Goal: Task Accomplishment & Management: Use online tool/utility

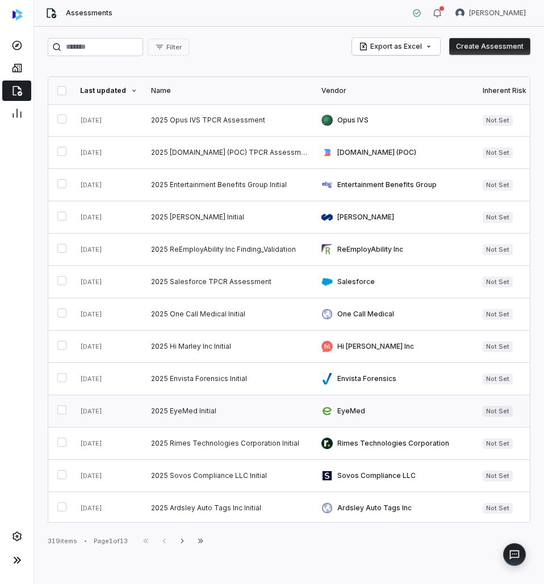
click at [172, 412] on link at bounding box center [229, 412] width 170 height 32
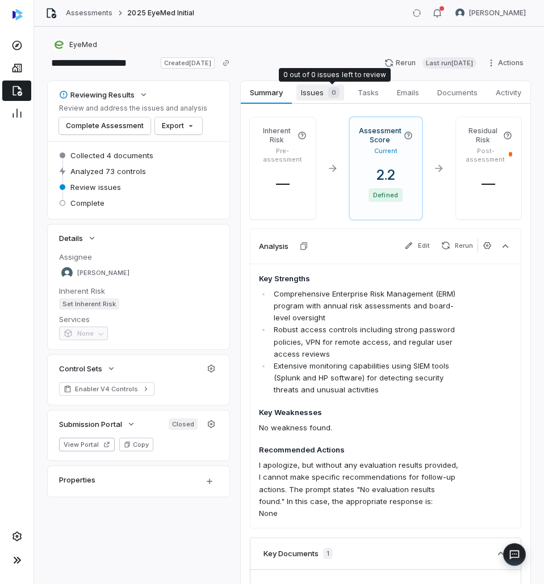
click at [332, 96] on span "0" at bounding box center [333, 92] width 11 height 11
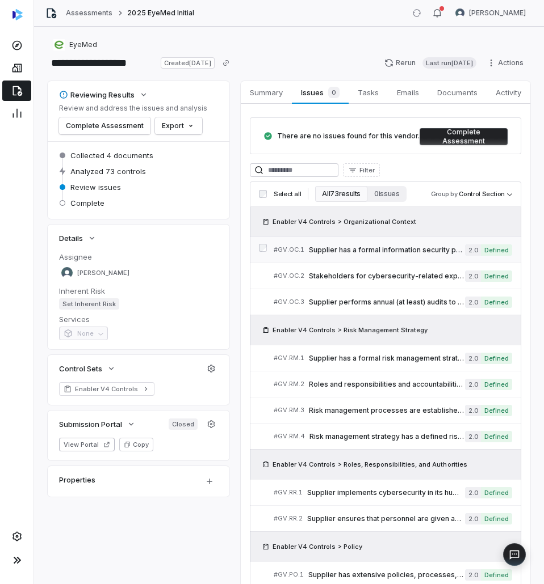
click at [352, 255] on link "# GV.OC.1 Supplier has a formal information security policy 2.0 Defined" at bounding box center [393, 250] width 238 height 26
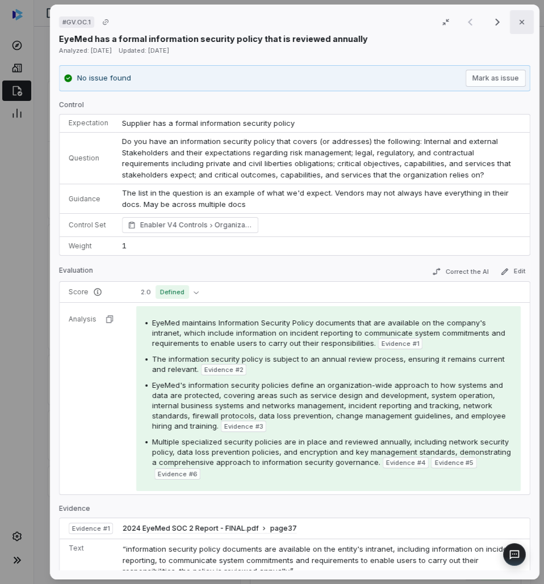
click at [517, 26] on icon "button" at bounding box center [521, 22] width 9 height 9
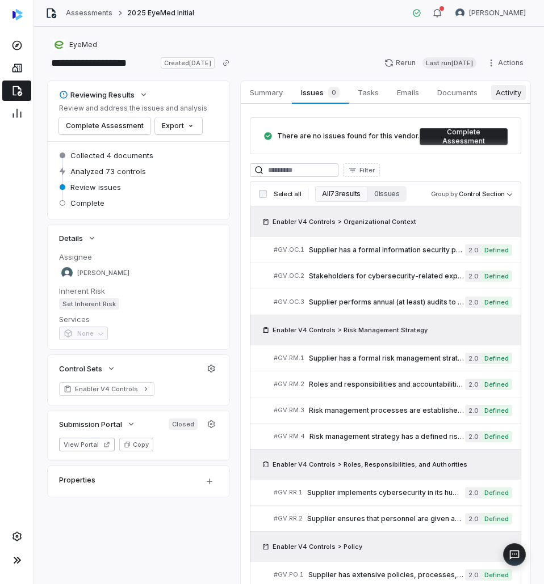
click at [499, 90] on span "Activity" at bounding box center [508, 92] width 35 height 15
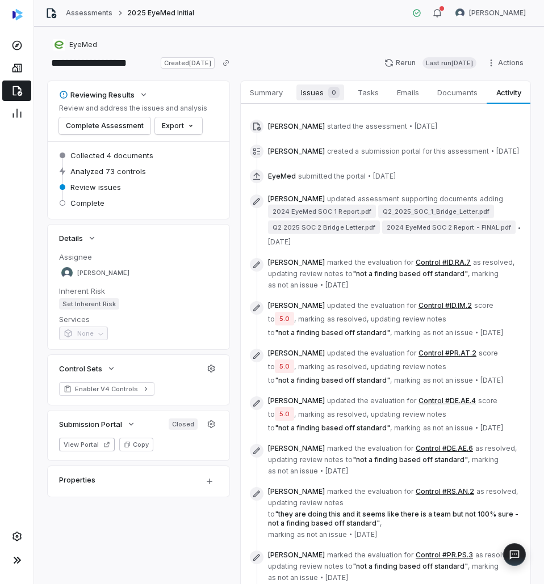
click at [325, 91] on div "0" at bounding box center [331, 92] width 16 height 11
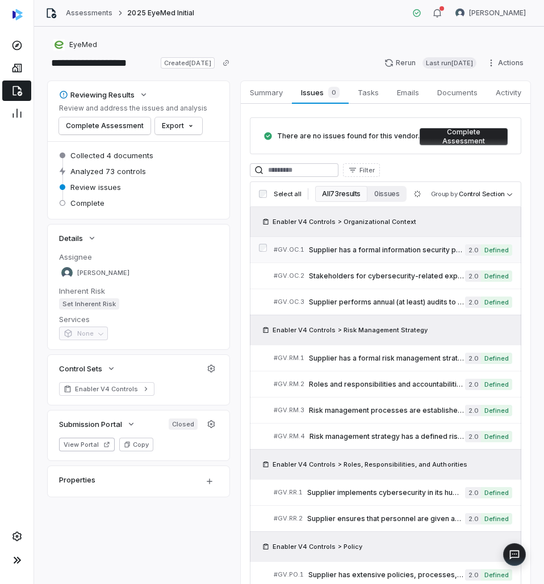
click at [352, 251] on span "Supplier has a formal information security policy" at bounding box center [387, 250] width 156 height 9
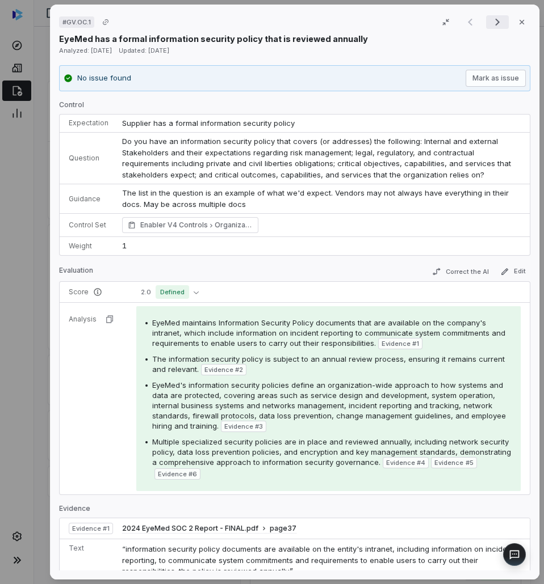
click at [493, 17] on icon "Next result" at bounding box center [497, 22] width 14 height 14
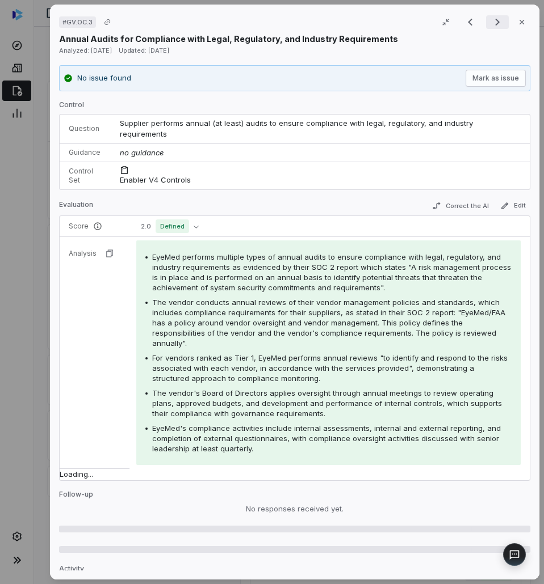
click at [493, 17] on icon "Next result" at bounding box center [497, 22] width 14 height 14
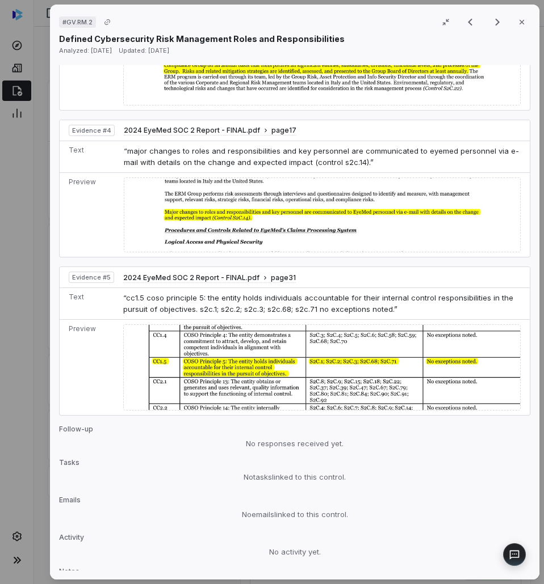
scroll to position [962, 0]
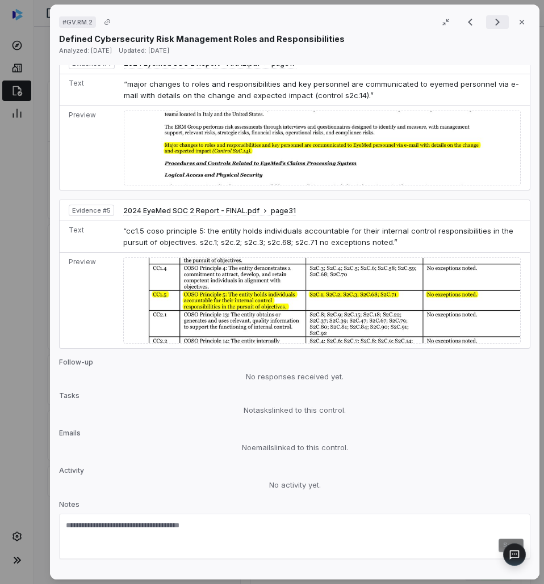
click at [490, 26] on icon "Next result" at bounding box center [497, 22] width 14 height 14
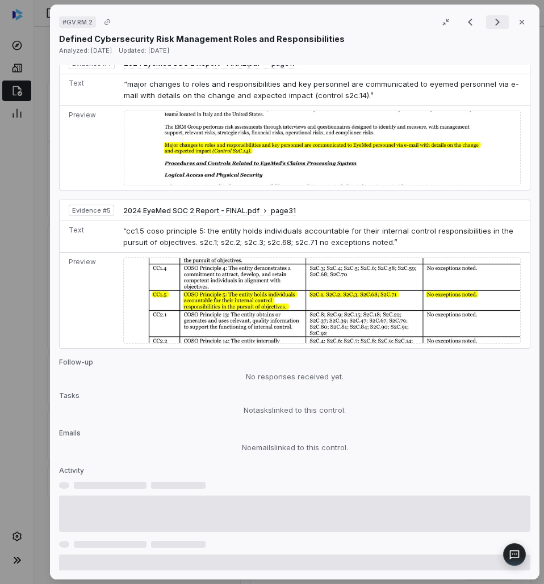
click at [490, 26] on icon "Next result" at bounding box center [497, 22] width 14 height 14
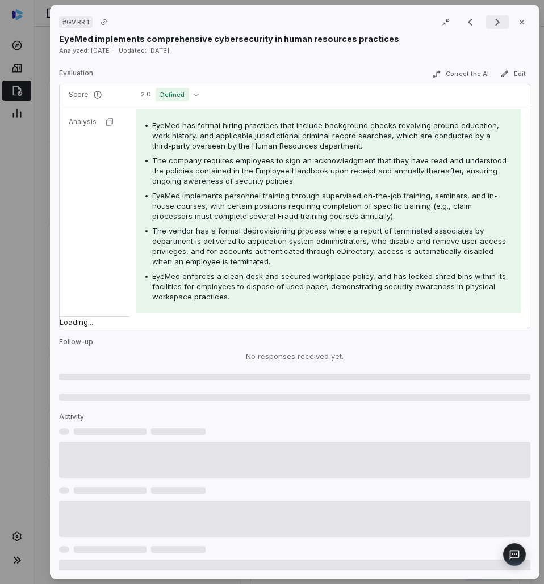
click at [490, 26] on icon "Next result" at bounding box center [497, 22] width 14 height 14
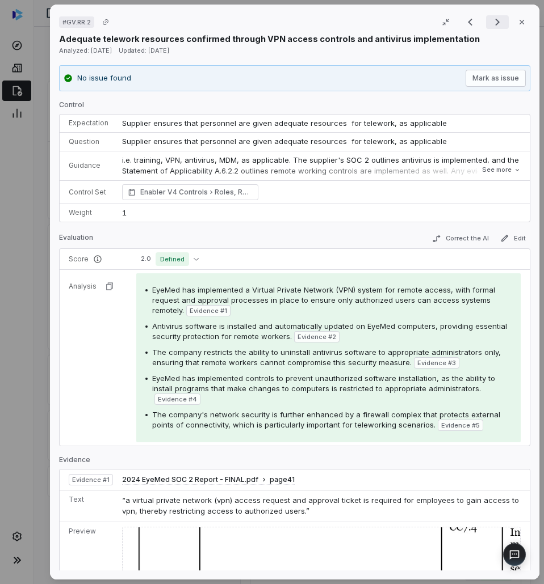
click at [495, 28] on icon "Next result" at bounding box center [497, 22] width 14 height 14
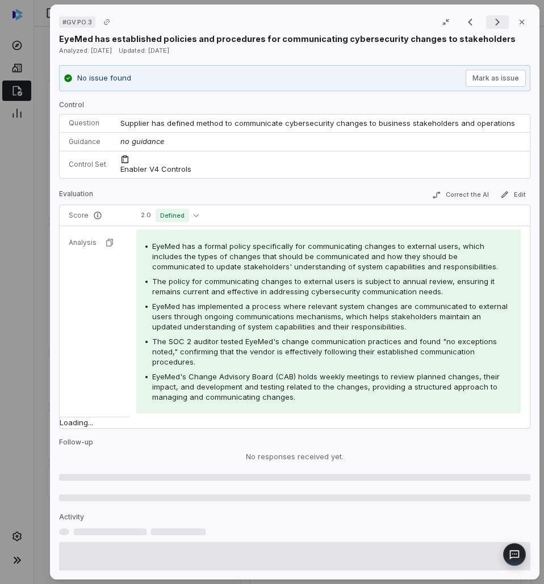
click at [495, 27] on icon "Next result" at bounding box center [497, 22] width 14 height 14
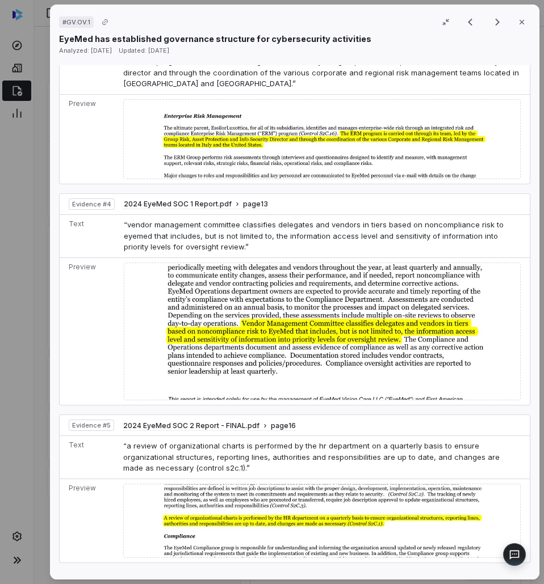
scroll to position [1010, 0]
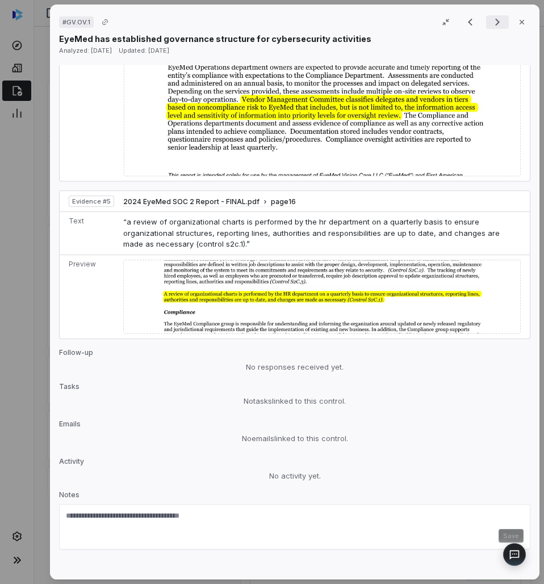
click at [494, 22] on icon "Next result" at bounding box center [497, 22] width 14 height 14
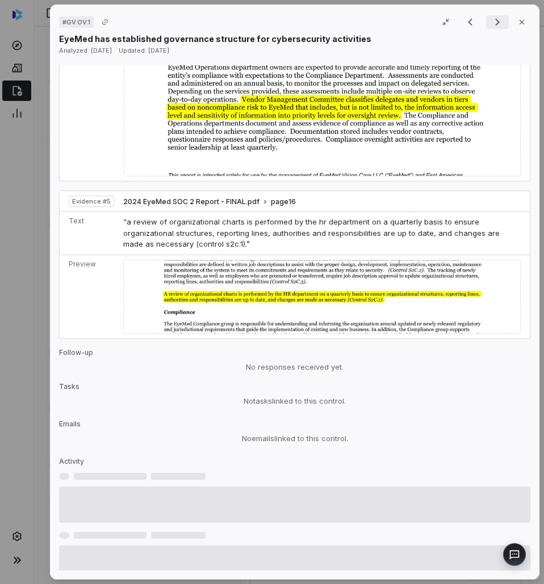
click at [494, 22] on icon "Next result" at bounding box center [497, 22] width 14 height 14
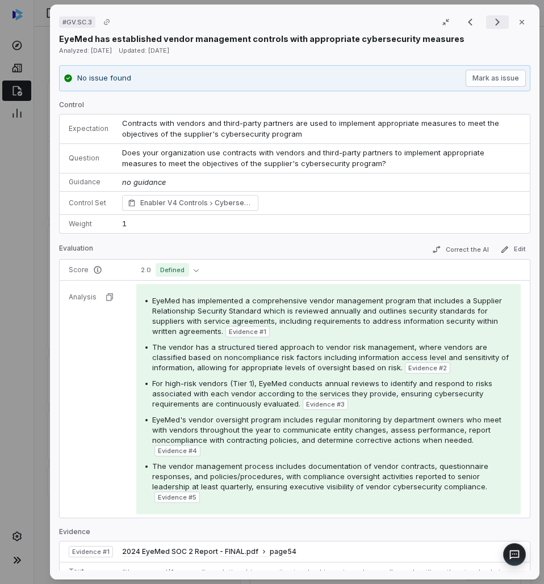
click at [494, 24] on icon "Next result" at bounding box center [497, 22] width 14 height 14
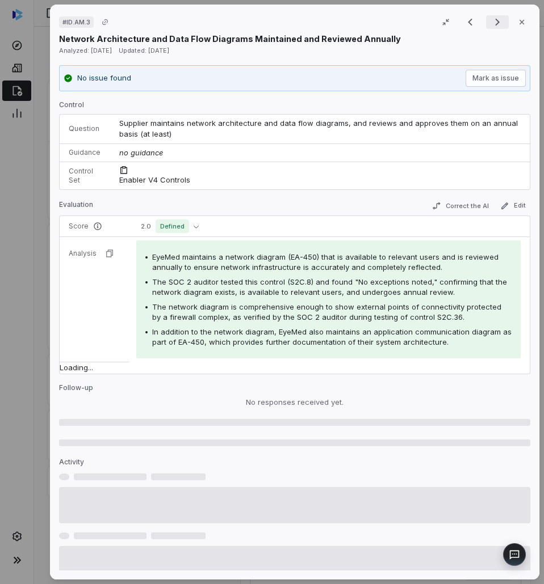
click at [494, 24] on icon "Next result" at bounding box center [497, 22] width 14 height 14
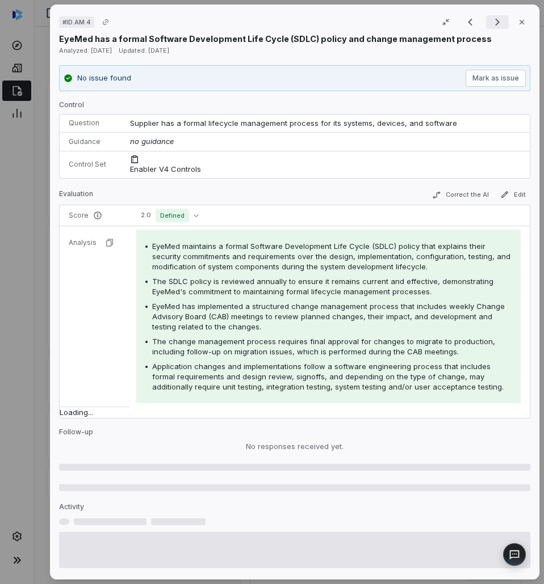
click at [494, 24] on icon "Next result" at bounding box center [497, 22] width 14 height 14
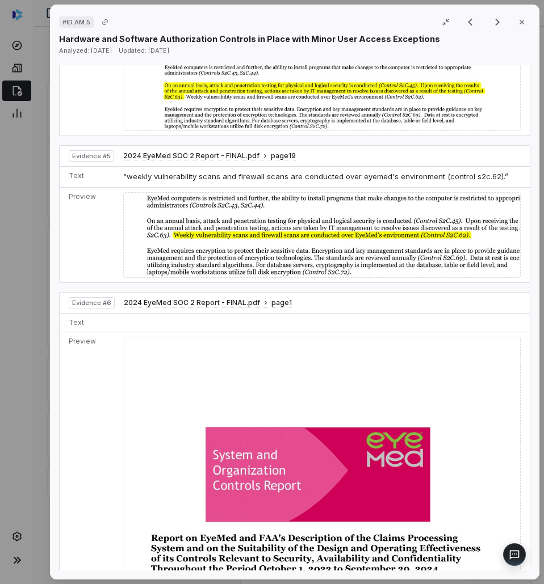
scroll to position [1135, 0]
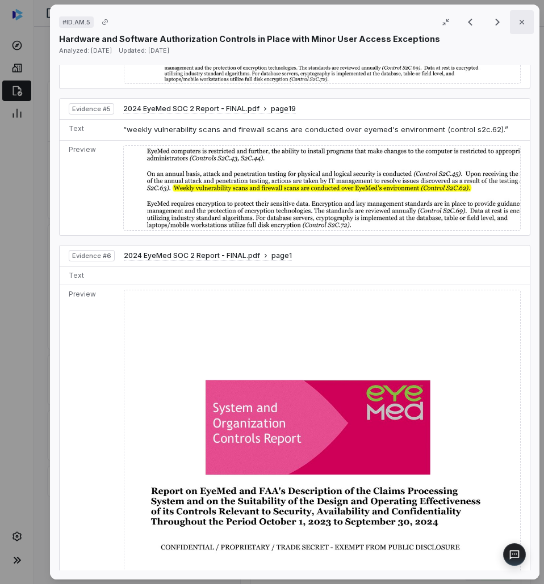
click at [519, 19] on icon "button" at bounding box center [521, 22] width 9 height 9
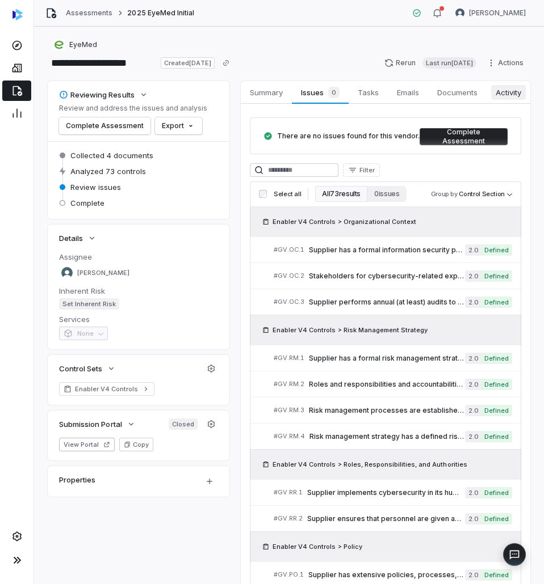
click at [509, 97] on span "Activity" at bounding box center [508, 92] width 35 height 15
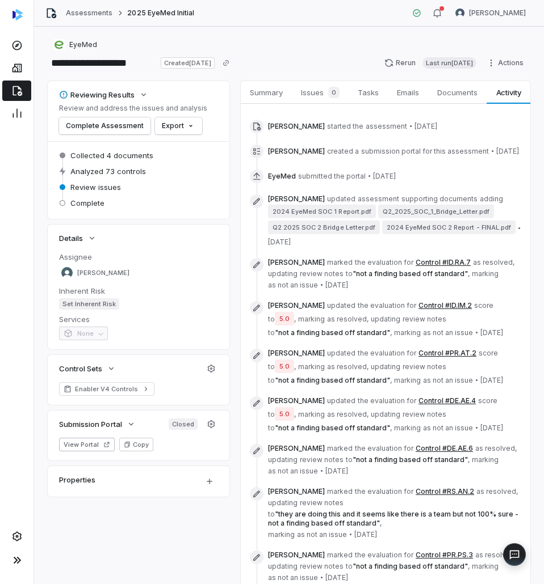
click at [424, 267] on button "Control #ID.RA.7" at bounding box center [442, 262] width 55 height 9
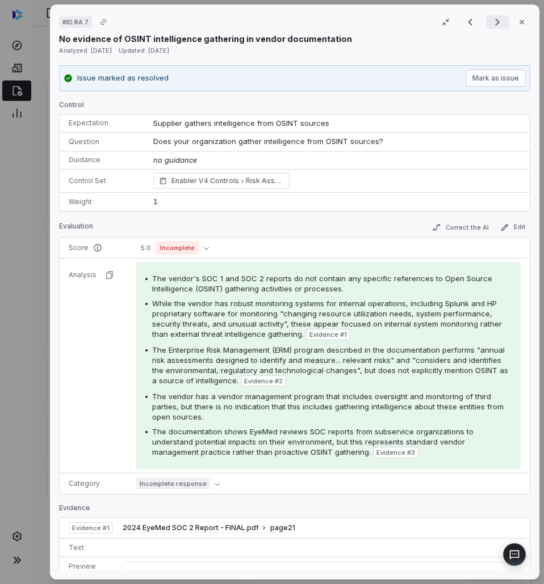
click at [498, 23] on icon "Next result" at bounding box center [497, 22] width 14 height 14
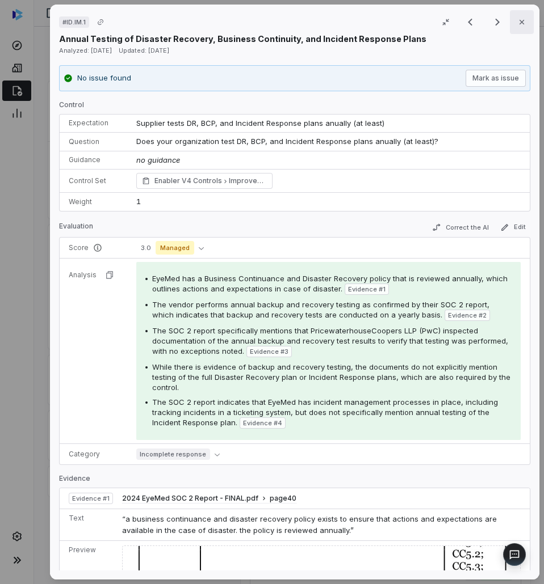
click at [518, 13] on button "Close" at bounding box center [522, 22] width 24 height 24
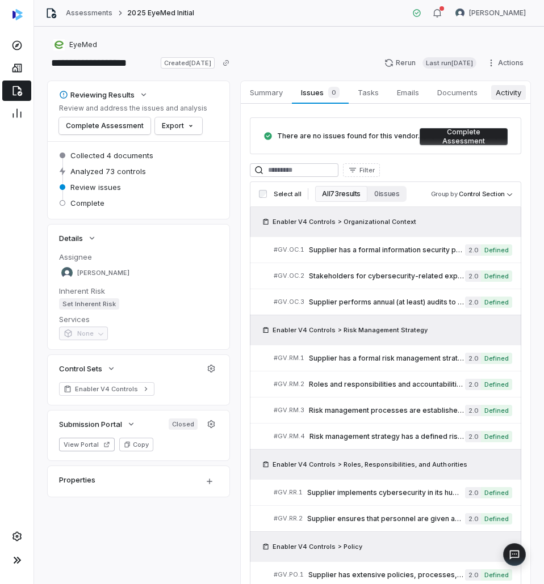
drag, startPoint x: 519, startPoint y: 88, endPoint x: 515, endPoint y: 92, distance: 6.4
click at [519, 90] on span "Activity" at bounding box center [508, 92] width 35 height 15
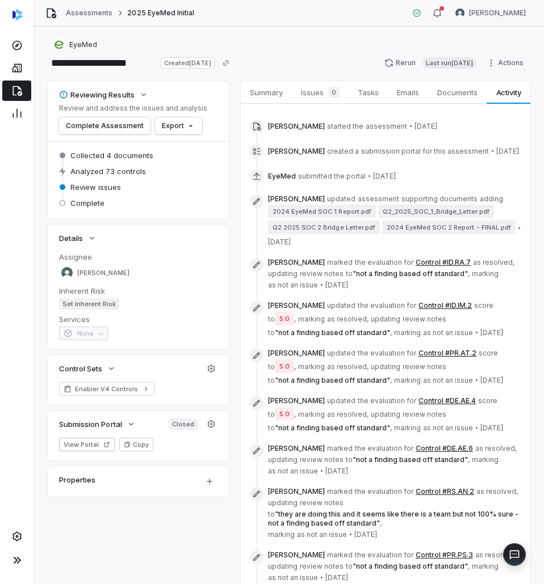
click at [431, 310] on button "Control #ID.IM.2" at bounding box center [444, 305] width 53 height 9
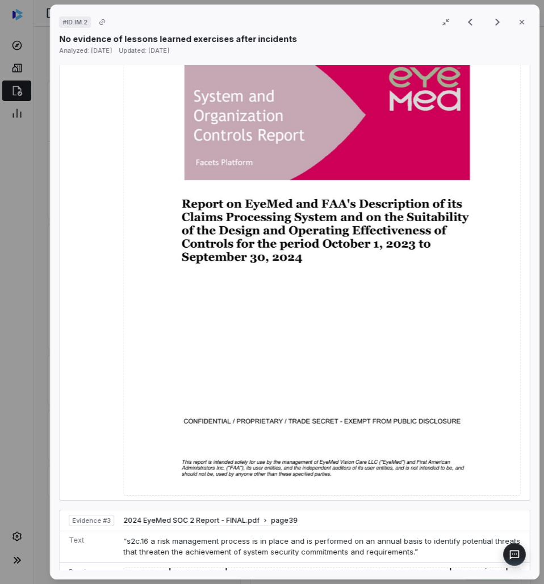
scroll to position [733, 0]
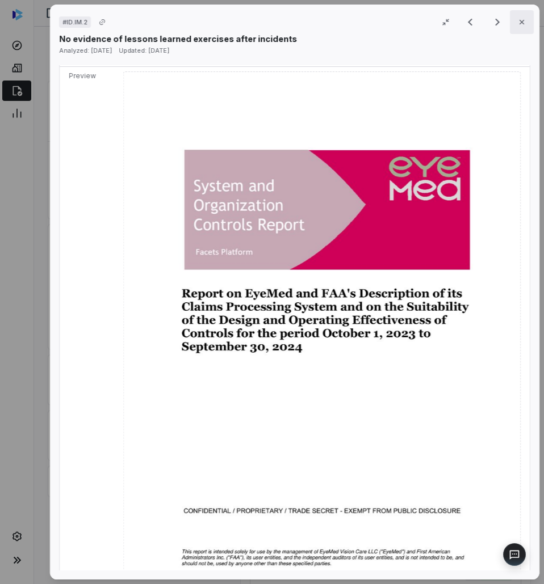
click at [517, 20] on icon "button" at bounding box center [521, 22] width 9 height 9
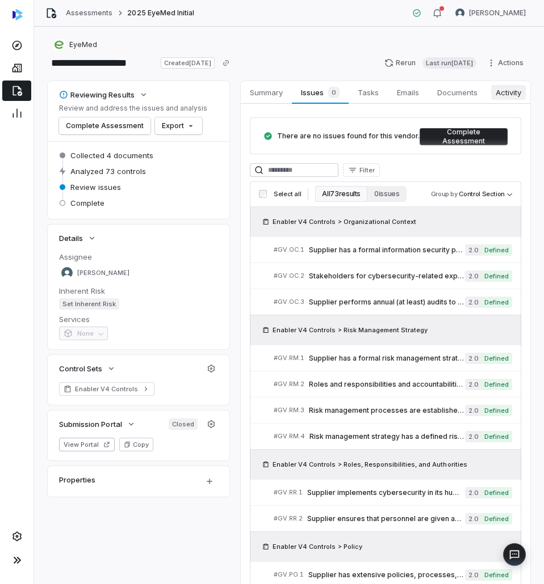
click at [507, 90] on span "Activity" at bounding box center [508, 92] width 35 height 15
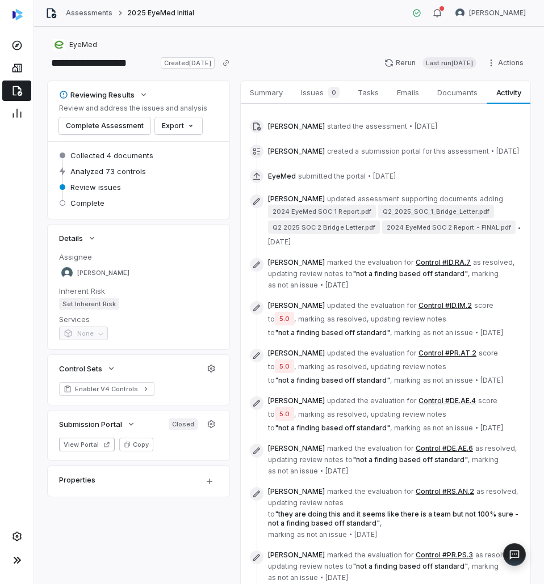
click at [448, 358] on button "Control #PR.AT.2" at bounding box center [447, 353] width 58 height 9
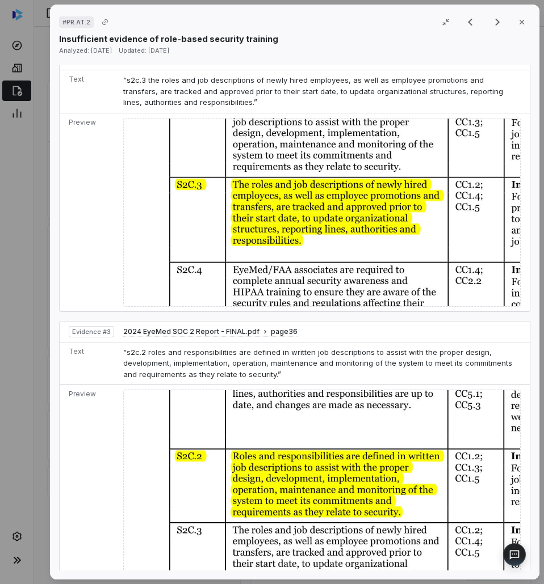
scroll to position [946, 0]
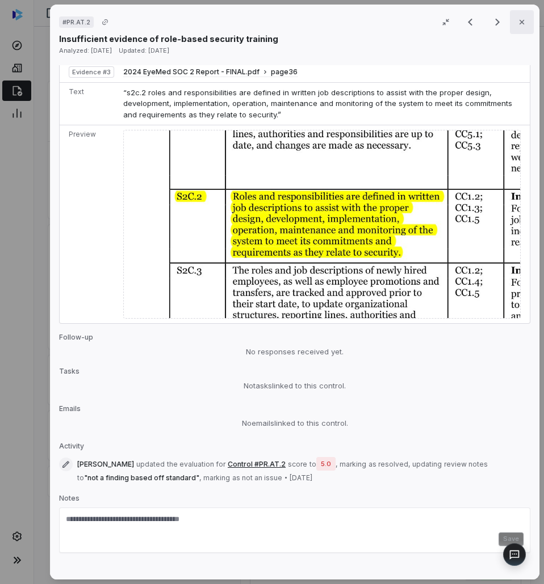
click at [520, 20] on icon "button" at bounding box center [521, 22] width 9 height 9
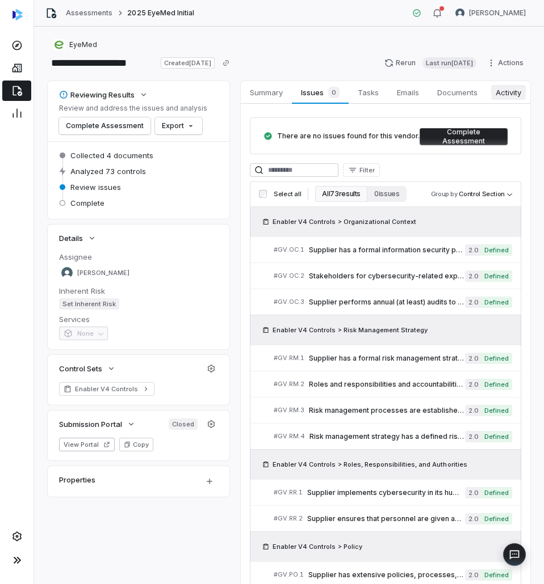
click at [500, 93] on span "Activity" at bounding box center [508, 92] width 35 height 15
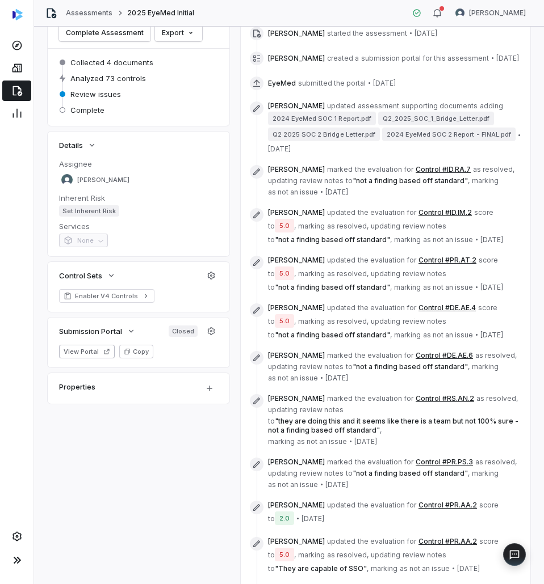
scroll to position [113, 0]
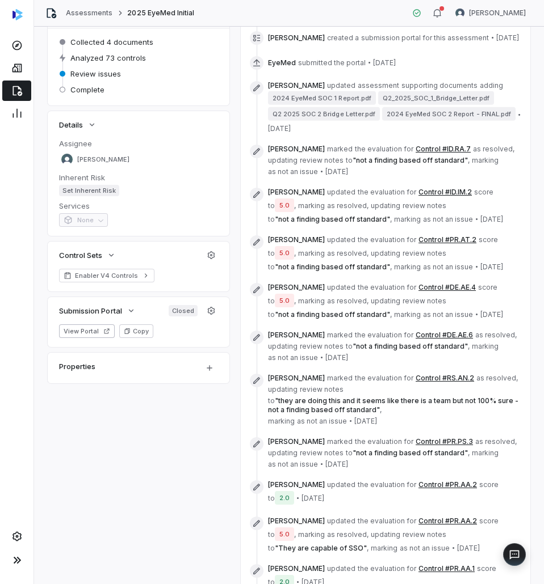
click at [427, 292] on button "Control #DE.AE.4" at bounding box center [446, 287] width 57 height 9
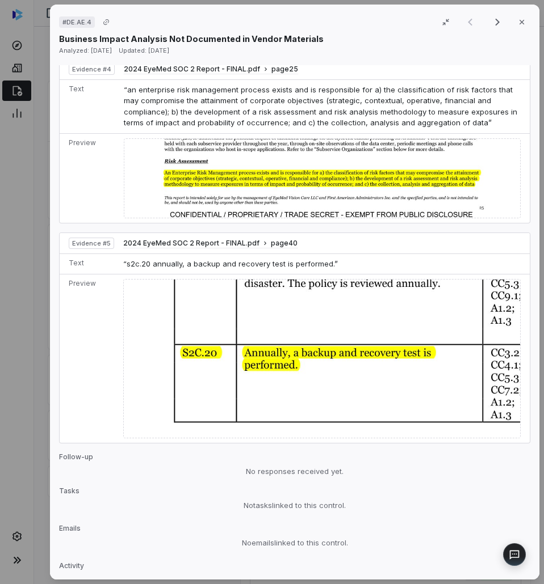
scroll to position [1271, 0]
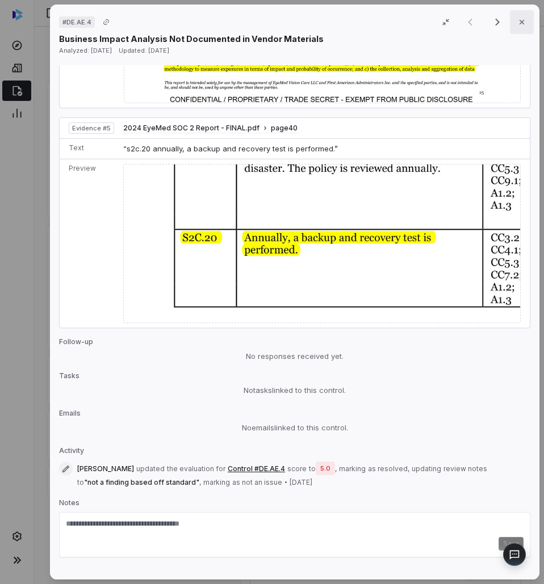
click at [519, 23] on icon "button" at bounding box center [521, 22] width 5 height 5
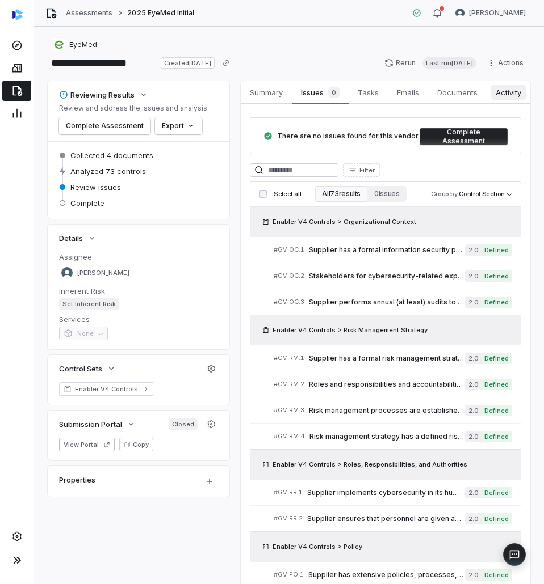
click at [503, 89] on span "Activity" at bounding box center [508, 92] width 35 height 15
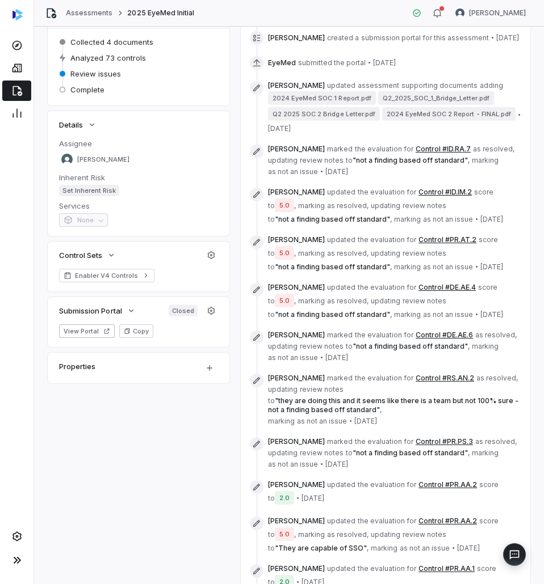
scroll to position [170, 0]
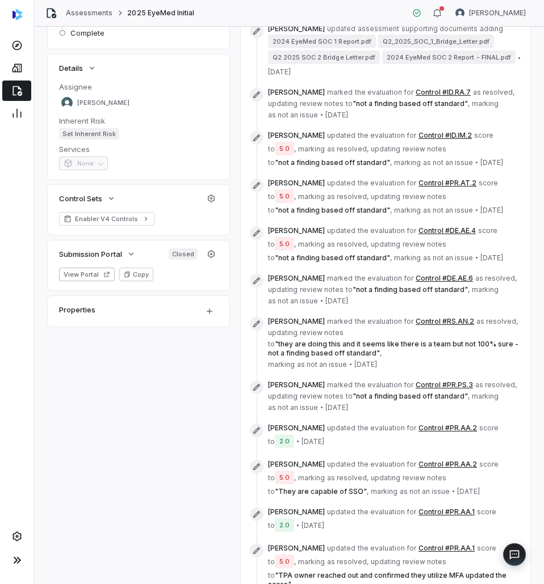
click at [436, 283] on button "Control #DE.AE.6" at bounding box center [443, 278] width 57 height 9
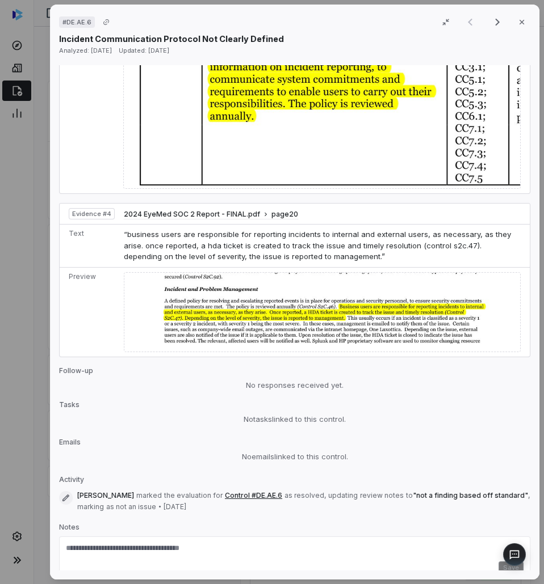
scroll to position [1027, 0]
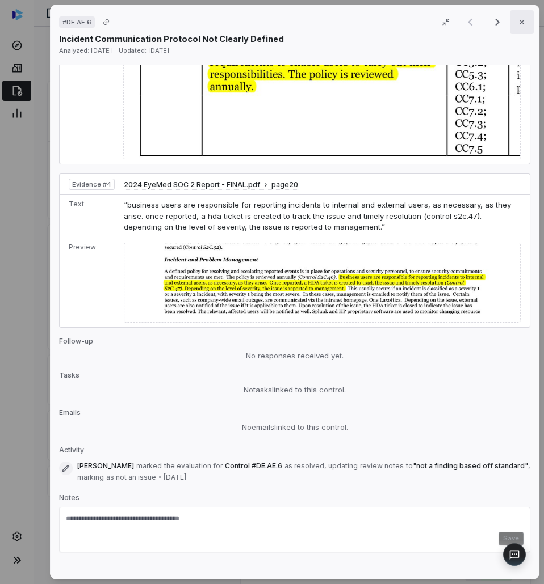
click at [513, 17] on button "Close" at bounding box center [522, 22] width 24 height 24
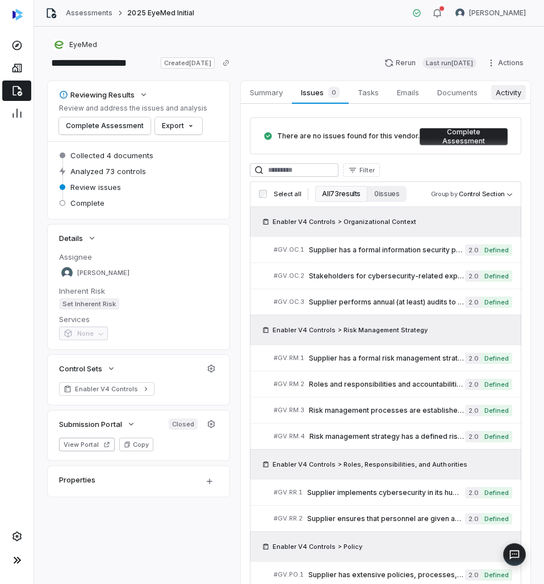
click at [505, 81] on link "Activity Activity" at bounding box center [508, 92] width 44 height 23
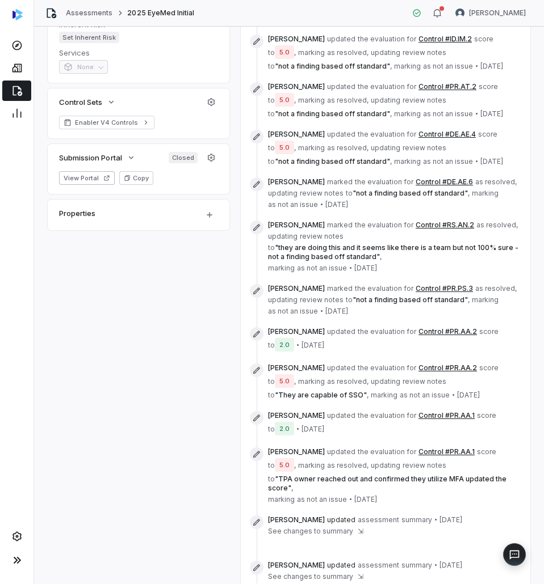
scroll to position [337, 0]
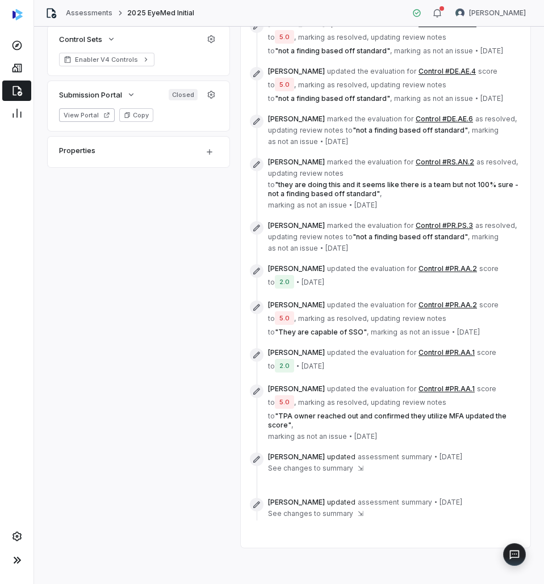
click at [434, 162] on button "Control #RS.AN.2" at bounding box center [444, 162] width 58 height 9
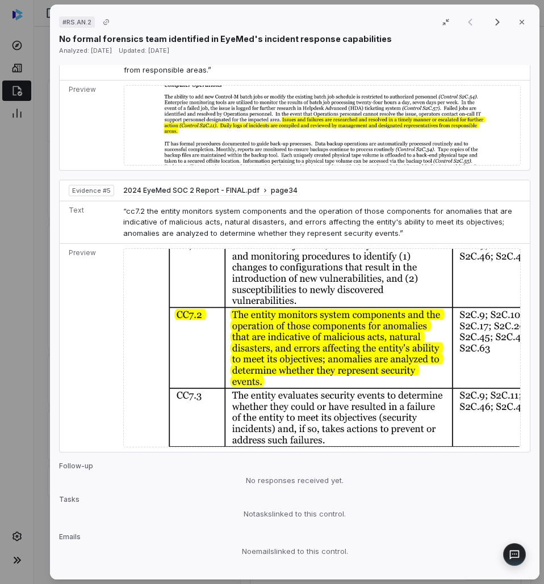
scroll to position [1192, 0]
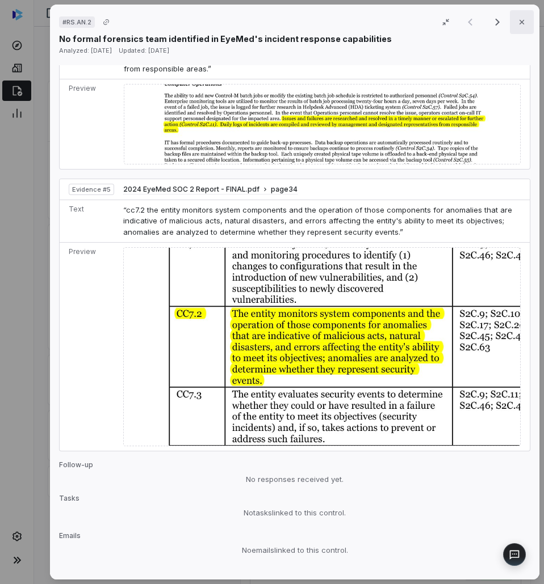
click at [517, 23] on icon "button" at bounding box center [521, 22] width 9 height 9
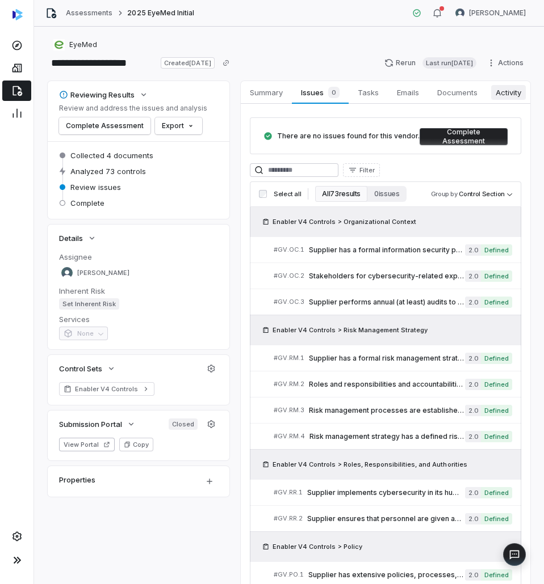
click at [505, 88] on span "Activity" at bounding box center [508, 92] width 35 height 15
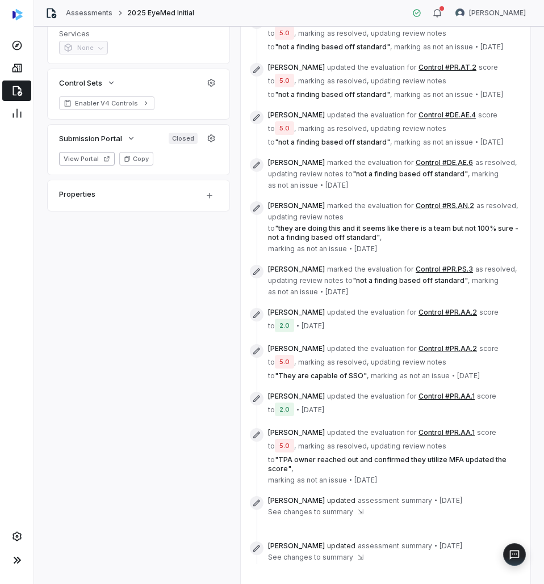
scroll to position [337, 0]
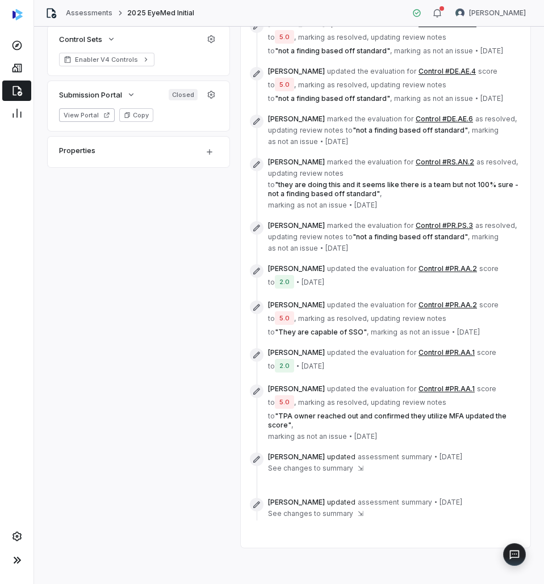
click at [445, 225] on button "Control #PR.PS.3" at bounding box center [443, 225] width 57 height 9
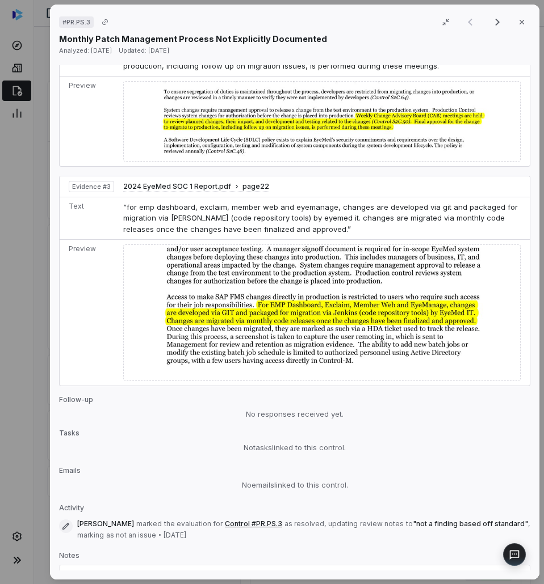
scroll to position [680, 0]
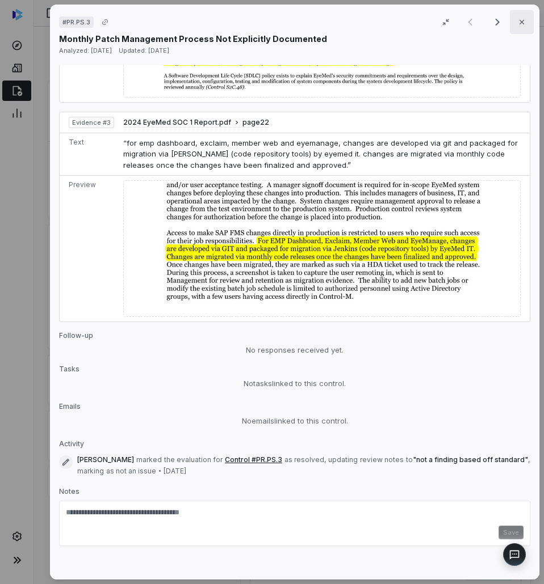
click at [520, 14] on button "Close" at bounding box center [522, 22] width 24 height 24
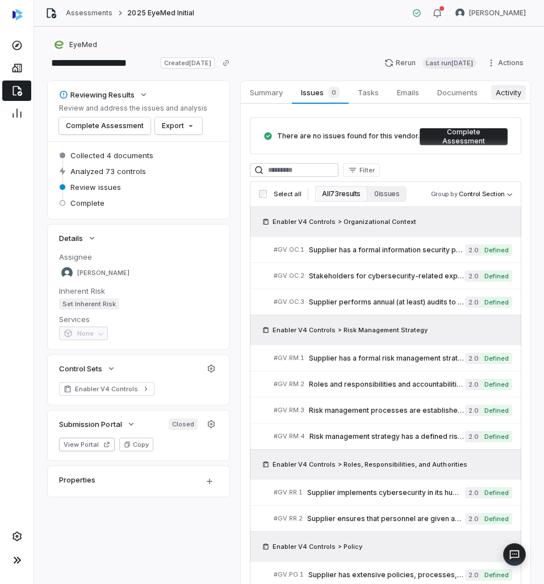
click at [520, 101] on link "Activity Activity" at bounding box center [508, 92] width 44 height 23
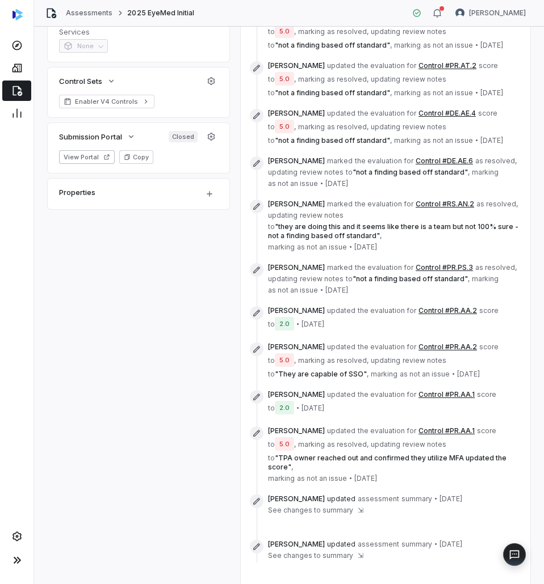
scroll to position [337, 0]
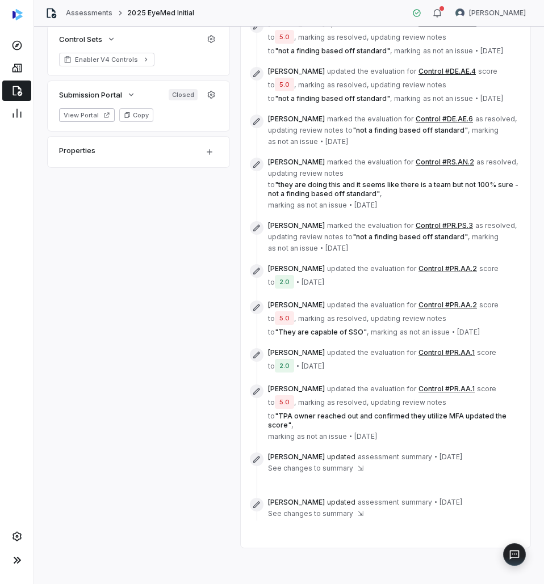
click at [449, 355] on button "Control #PR.AA.1" at bounding box center [446, 352] width 56 height 9
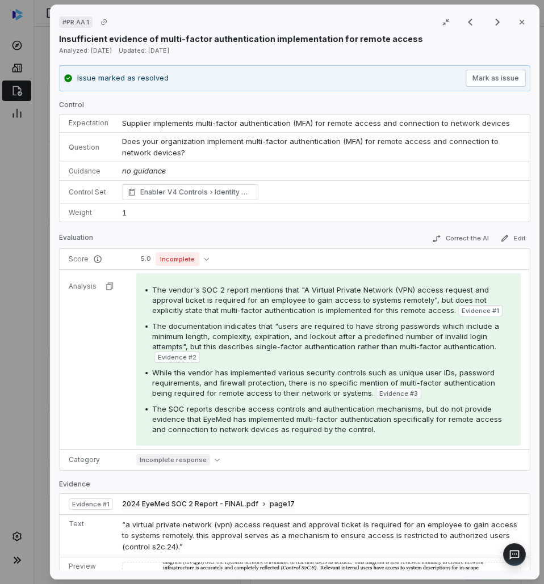
click at [41, 136] on div "# PR.AA.1 Result 32 of 50 Close Insufficient evidence of multi-factor authentic…" at bounding box center [272, 292] width 544 height 584
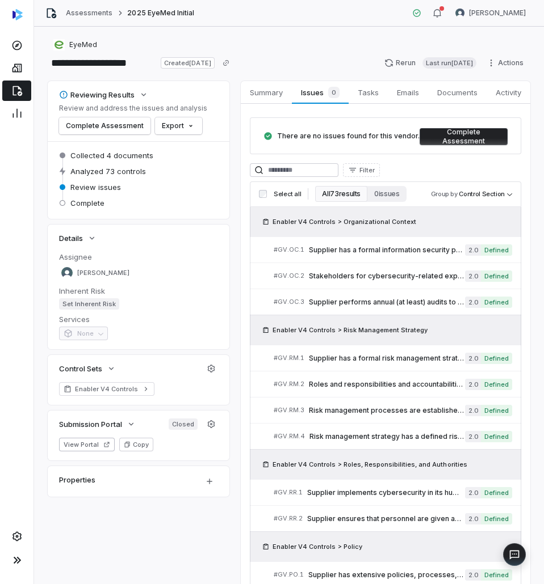
click at [18, 90] on icon at bounding box center [16, 90] width 11 height 11
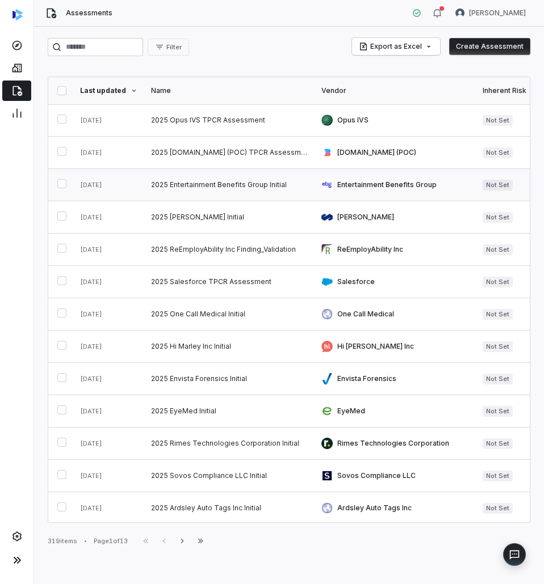
click at [203, 189] on link at bounding box center [229, 185] width 170 height 32
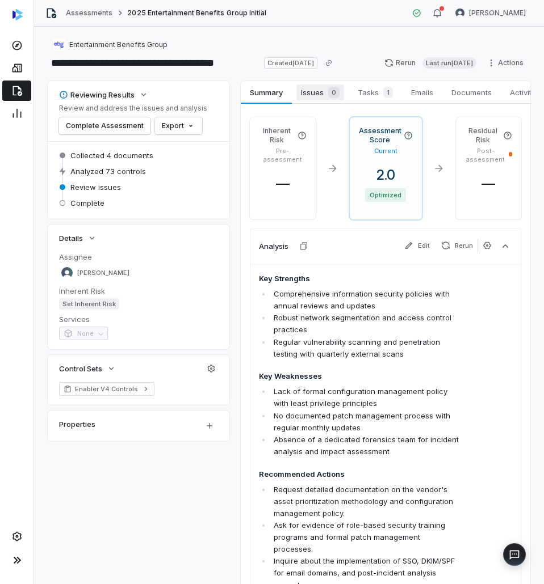
click at [326, 96] on div "0" at bounding box center [331, 92] width 16 height 11
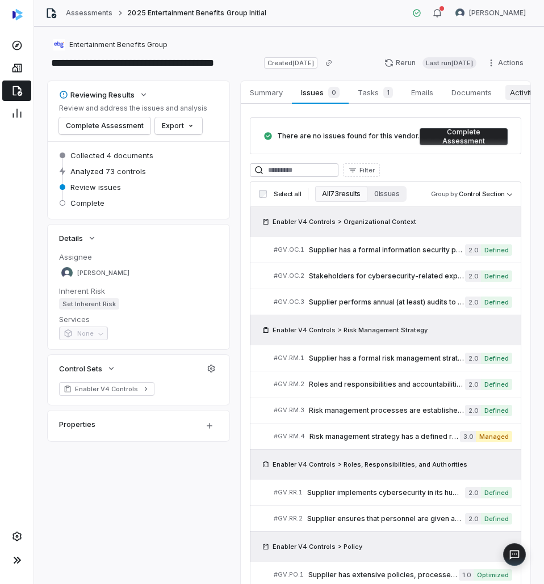
click at [512, 90] on span "Activity" at bounding box center [522, 92] width 35 height 15
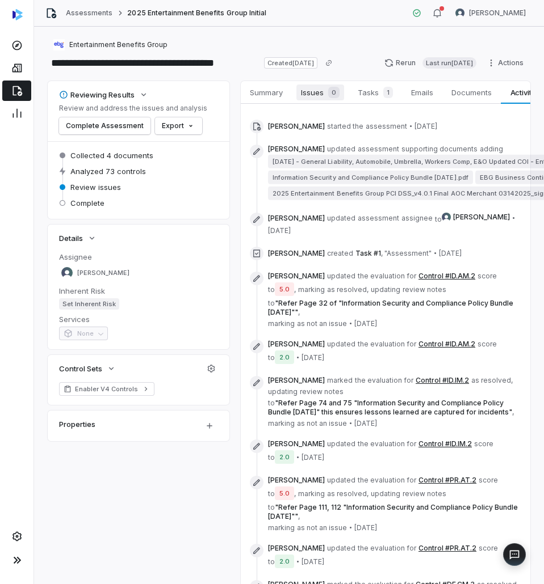
click at [313, 95] on span "Issues 0" at bounding box center [320, 93] width 48 height 16
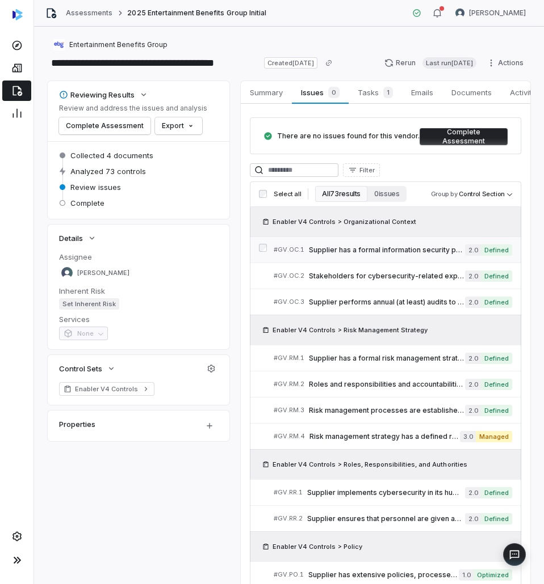
click at [395, 251] on span "Supplier has a formal information security policy" at bounding box center [387, 250] width 156 height 9
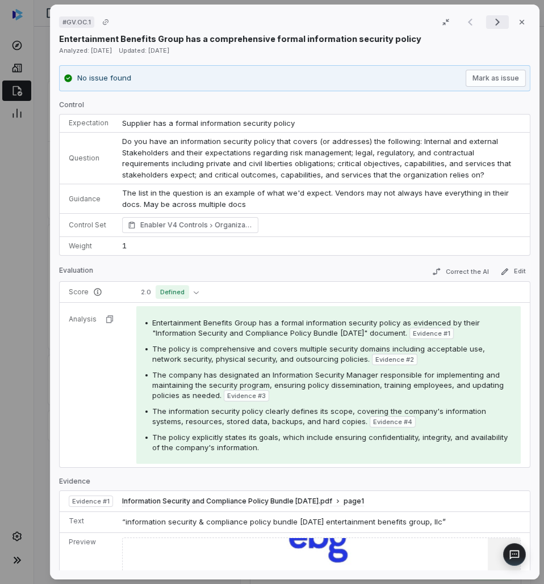
click at [490, 25] on icon "Next result" at bounding box center [497, 22] width 14 height 14
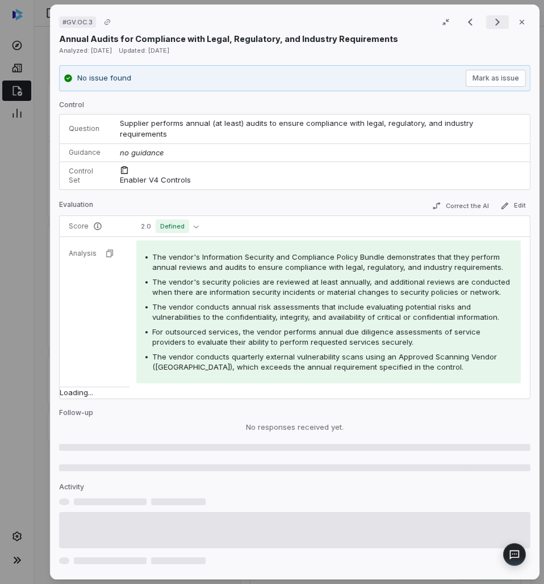
click at [490, 25] on icon "Next result" at bounding box center [497, 22] width 14 height 14
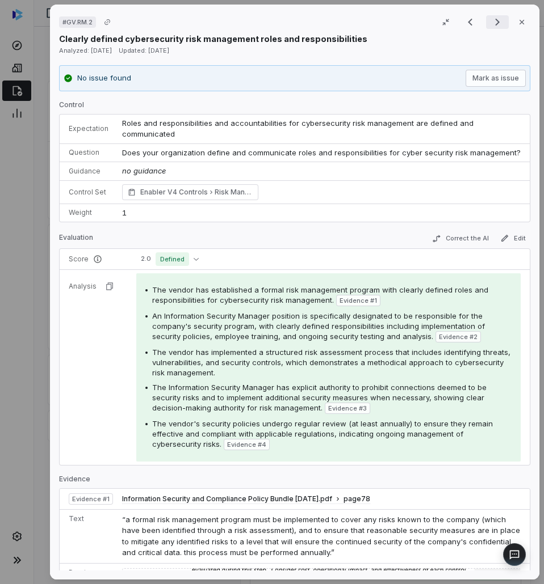
click at [494, 26] on icon "Next result" at bounding box center [497, 22] width 14 height 14
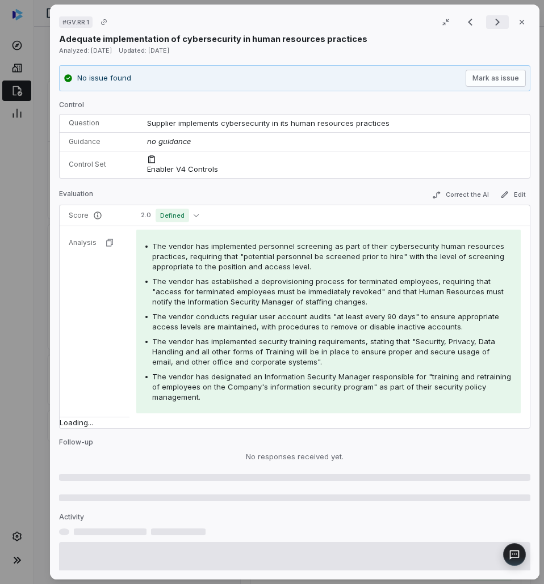
click at [493, 27] on icon "Next result" at bounding box center [497, 22] width 14 height 14
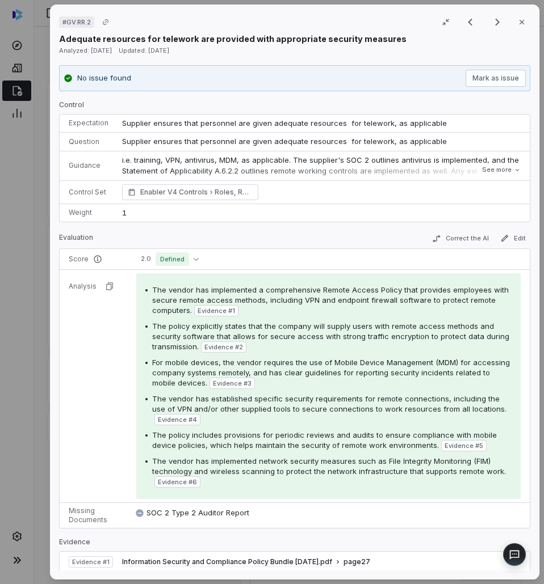
click at [418, 40] on div "Adequate resources for telework are provided with appropriate security measures" at bounding box center [294, 39] width 471 height 12
click at [396, 14] on div "# GV.RR.2 Result 9 of 25 Close" at bounding box center [294, 22] width 471 height 17
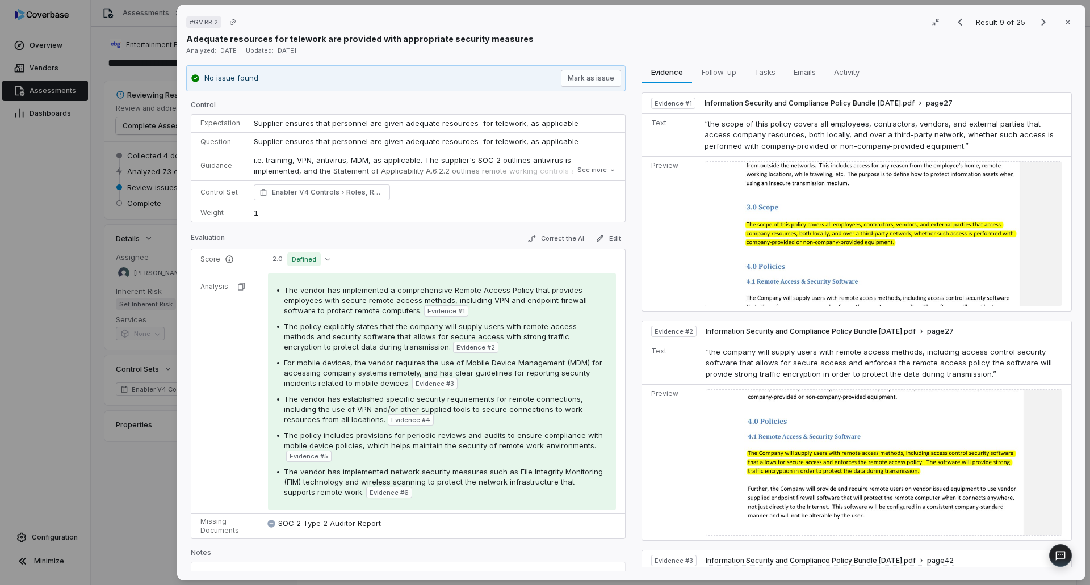
click at [543, 37] on div "Adequate resources for telework are provided with appropriate security measures" at bounding box center [631, 39] width 890 height 12
click at [35, 74] on div "# GV.RR.2 Result 9 of 25 Close Adequate resources for telework are provided wit…" at bounding box center [545, 292] width 1090 height 585
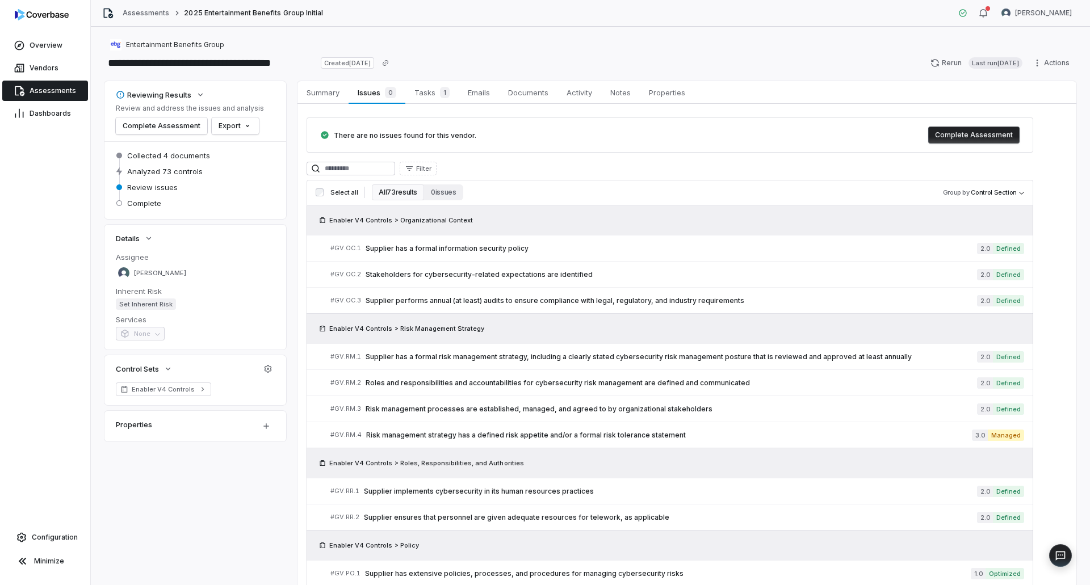
click at [495, 44] on div "Entertainment Benefits Group" at bounding box center [590, 45] width 972 height 14
click at [543, 91] on span "Activity" at bounding box center [579, 92] width 35 height 15
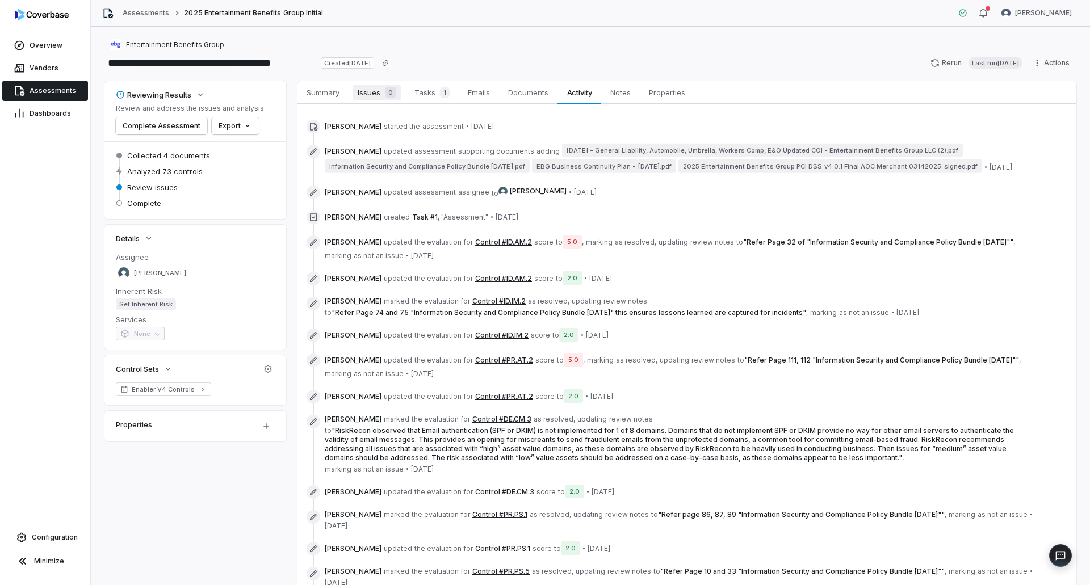
click at [381, 95] on div "0" at bounding box center [388, 92] width 16 height 11
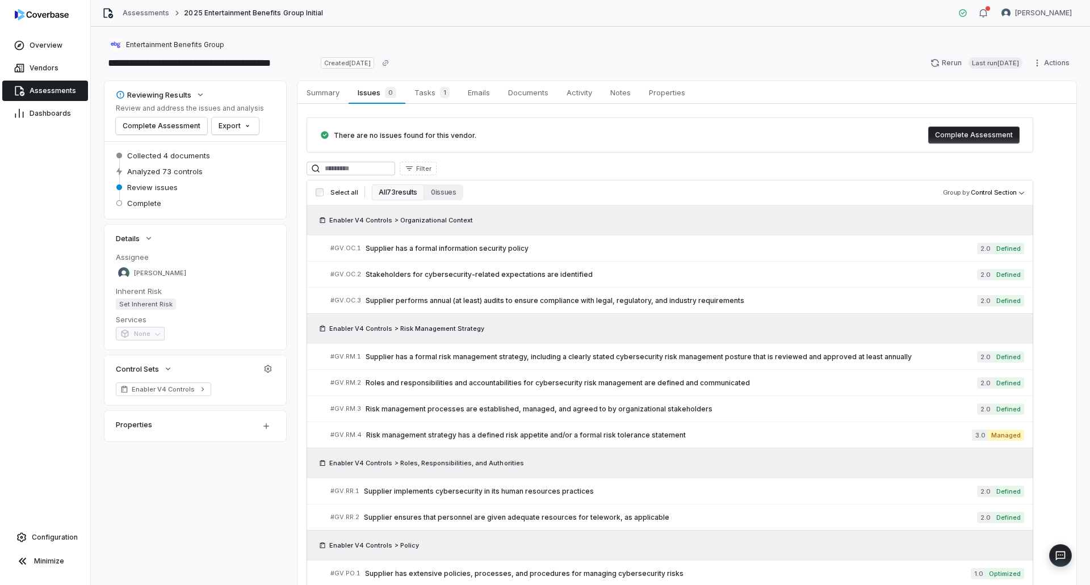
click at [53, 93] on span "Assessments" at bounding box center [53, 90] width 47 height 9
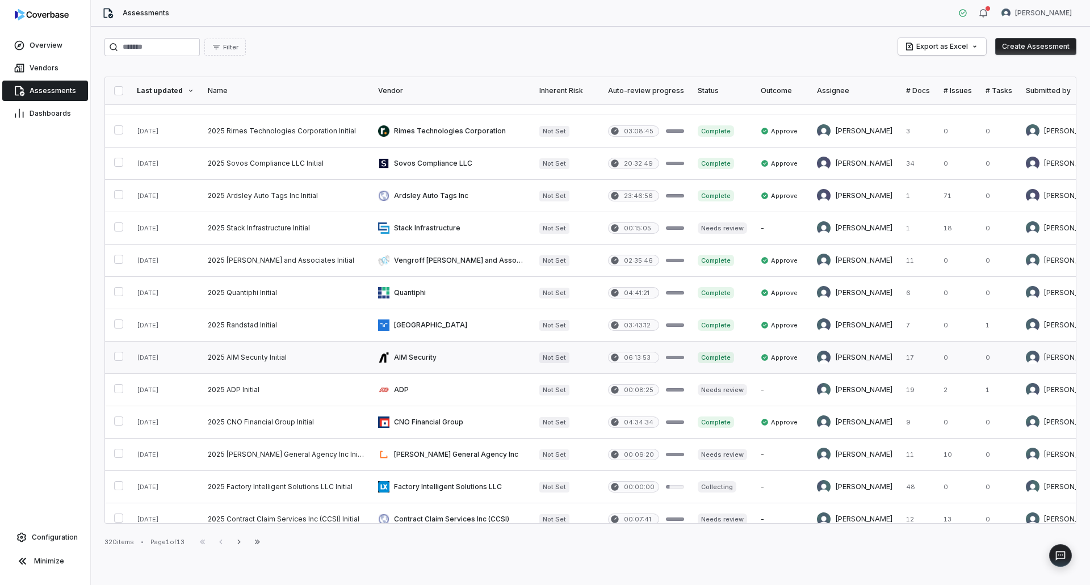
scroll to position [395, 0]
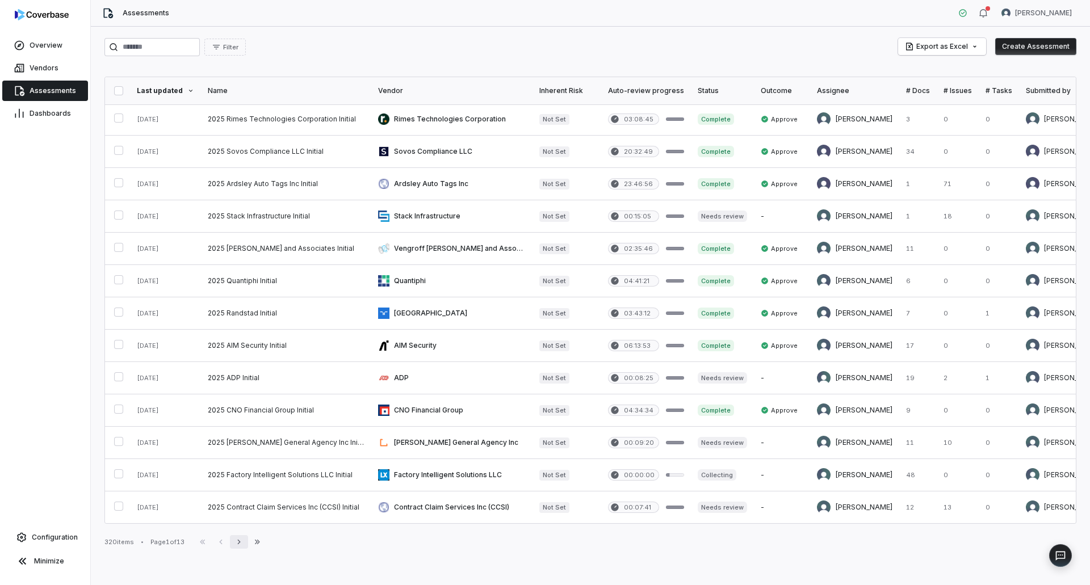
click at [237, 547] on button "Next" at bounding box center [239, 542] width 18 height 14
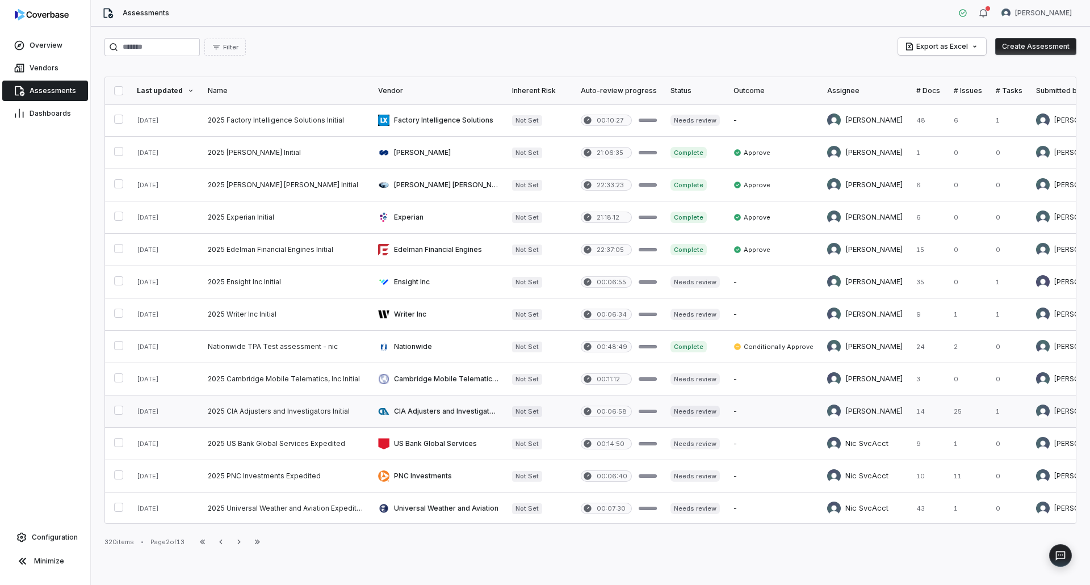
click at [285, 417] on link at bounding box center [286, 412] width 170 height 32
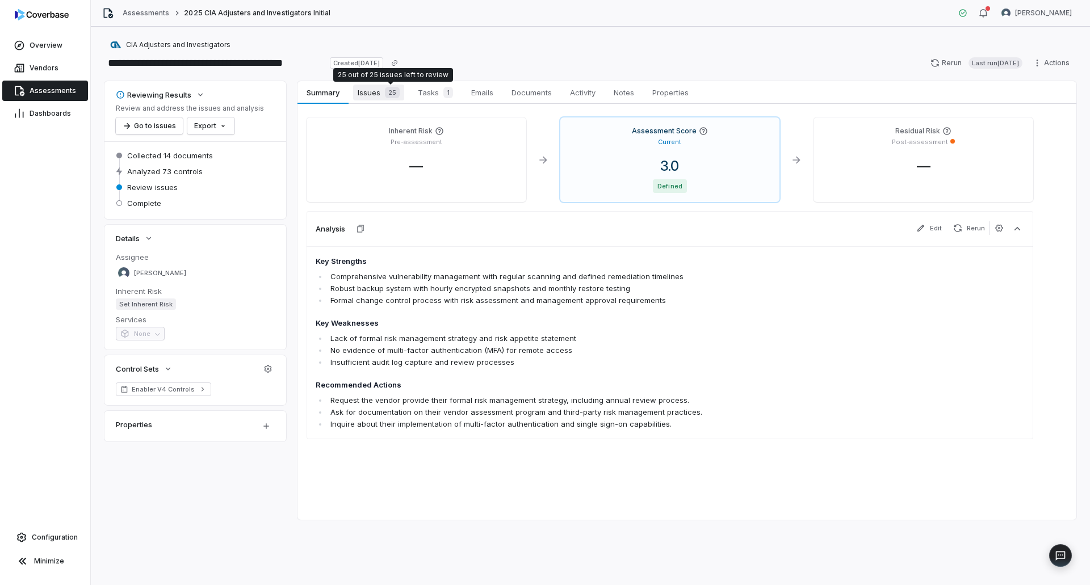
click at [387, 95] on span "25" at bounding box center [392, 92] width 15 height 11
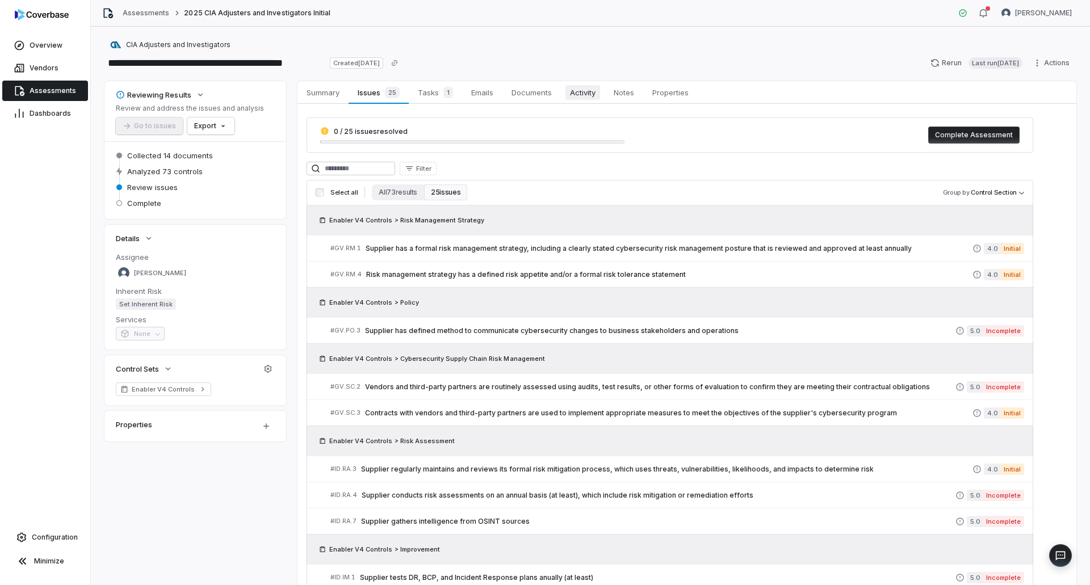
click at [543, 93] on span "Activity" at bounding box center [582, 92] width 35 height 15
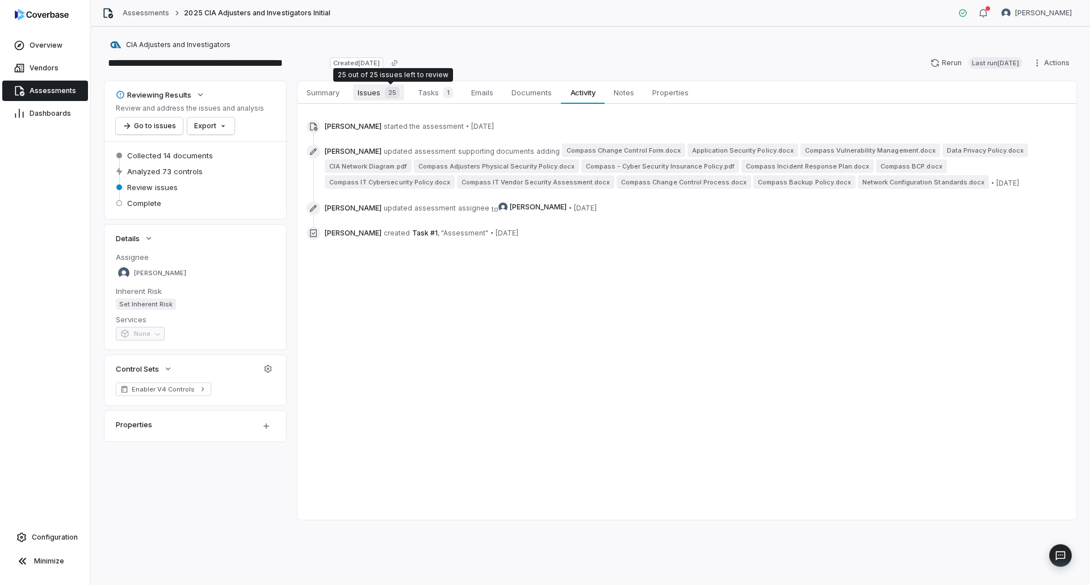
click at [386, 92] on span "25" at bounding box center [392, 92] width 15 height 11
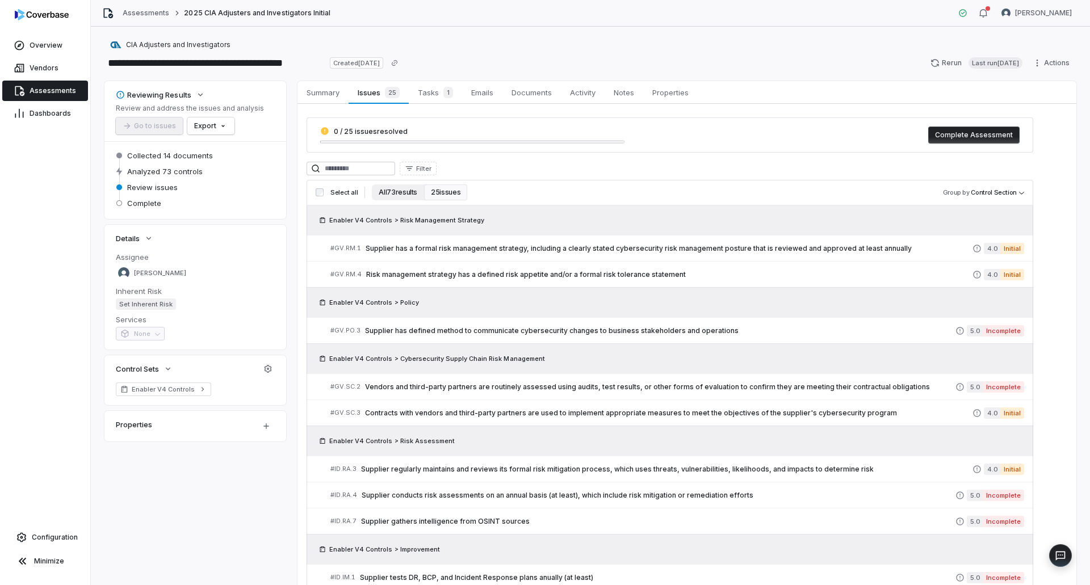
click at [407, 185] on button "All 73 results" at bounding box center [398, 192] width 52 height 16
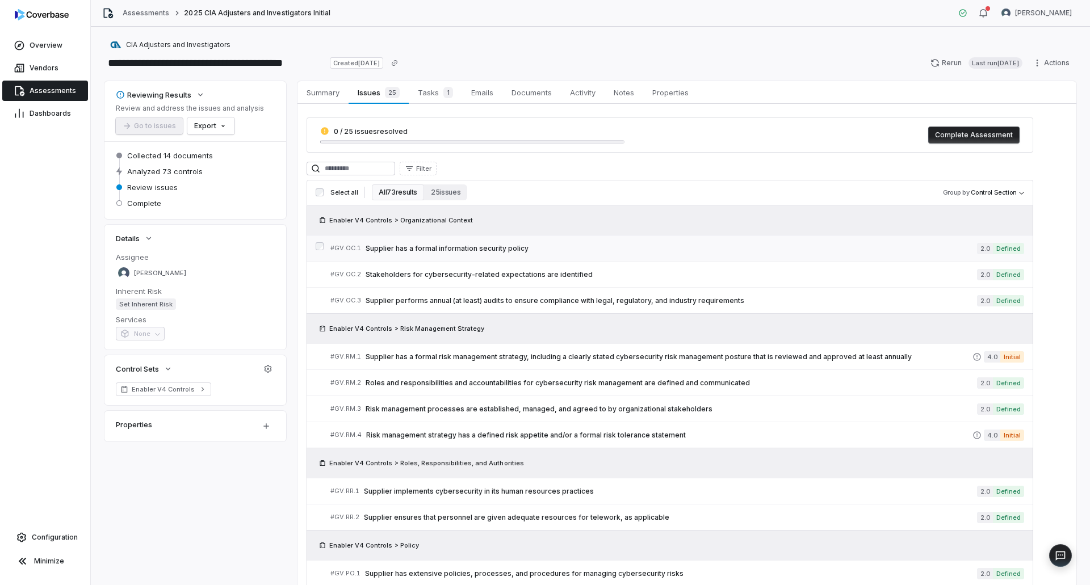
click at [543, 245] on span "Supplier has a formal information security policy" at bounding box center [670, 248] width 611 height 9
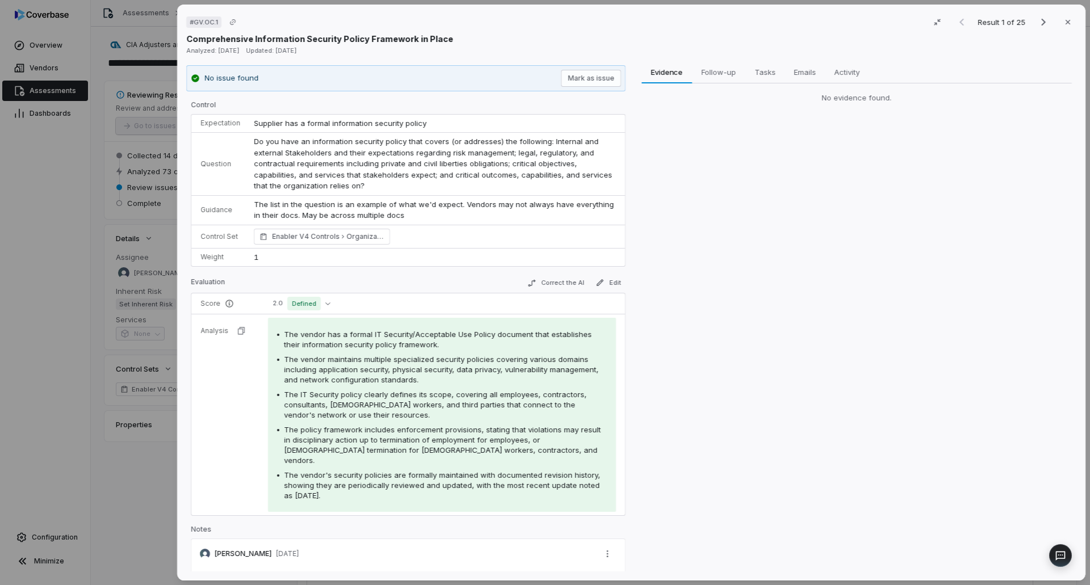
drag, startPoint x: 123, startPoint y: 461, endPoint x: 144, endPoint y: 464, distance: 21.8
click at [124, 461] on div "# GV.OC.1 Result 1 of 25 Close Comprehensive Information Security Policy Framew…" at bounding box center [545, 292] width 1090 height 585
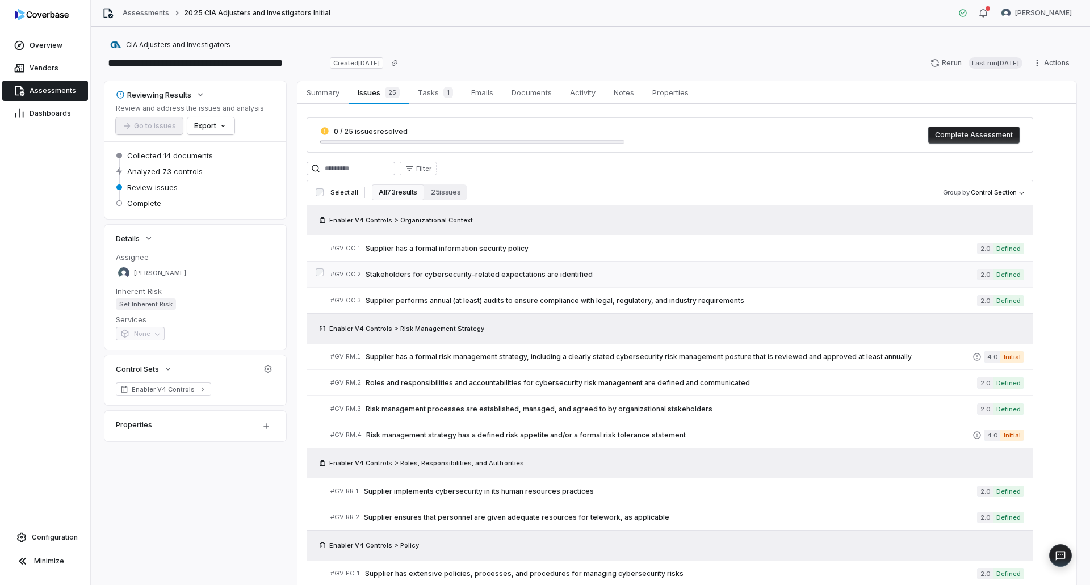
click at [543, 267] on link "# GV.OC.2 Stakeholders for cybersecurity-related expectations are identified 2.…" at bounding box center [676, 275] width 693 height 26
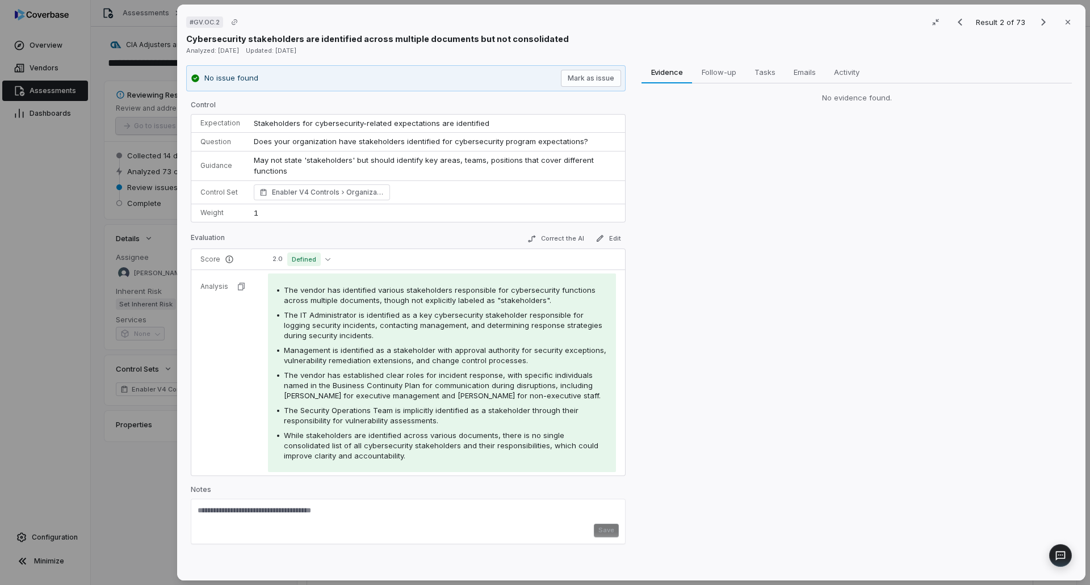
click at [136, 466] on div "# GV.OC.2 Result 2 of 73 Close Cybersecurity stakeholders are identified across…" at bounding box center [545, 292] width 1090 height 585
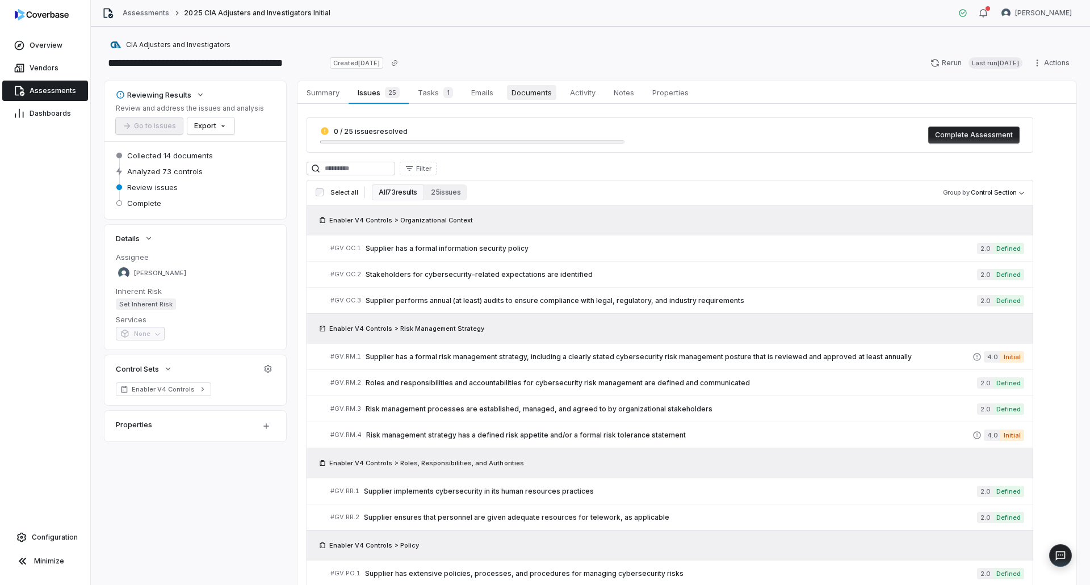
click at [535, 93] on span "Documents" at bounding box center [531, 92] width 49 height 15
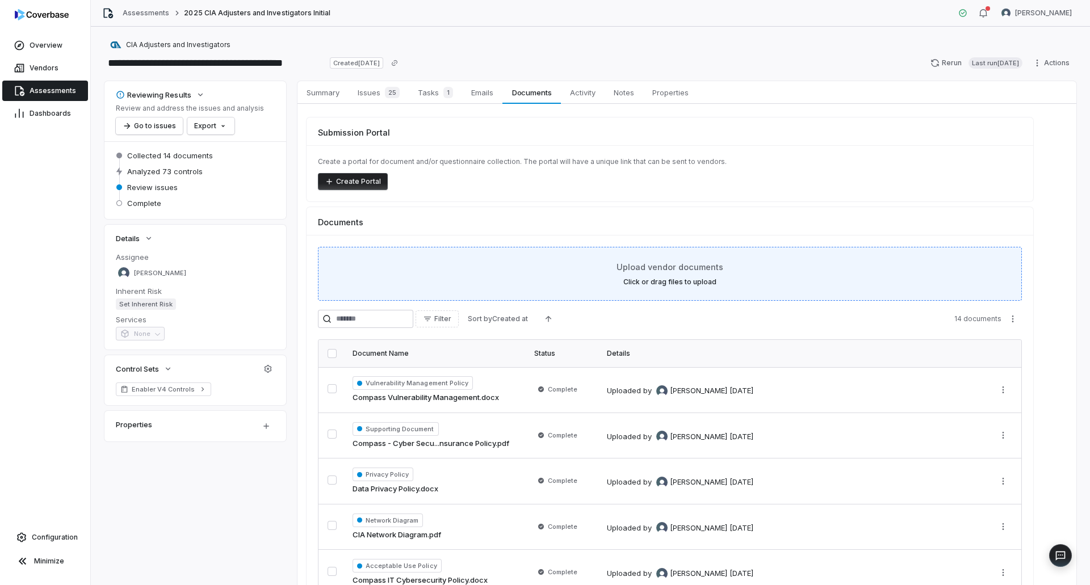
click at [543, 265] on div "Upload vendor documents Click or drag files to upload" at bounding box center [669, 274] width 675 height 26
click at [543, 275] on div "Upload vendor documents Click or drag files to upload" at bounding box center [669, 274] width 675 height 26
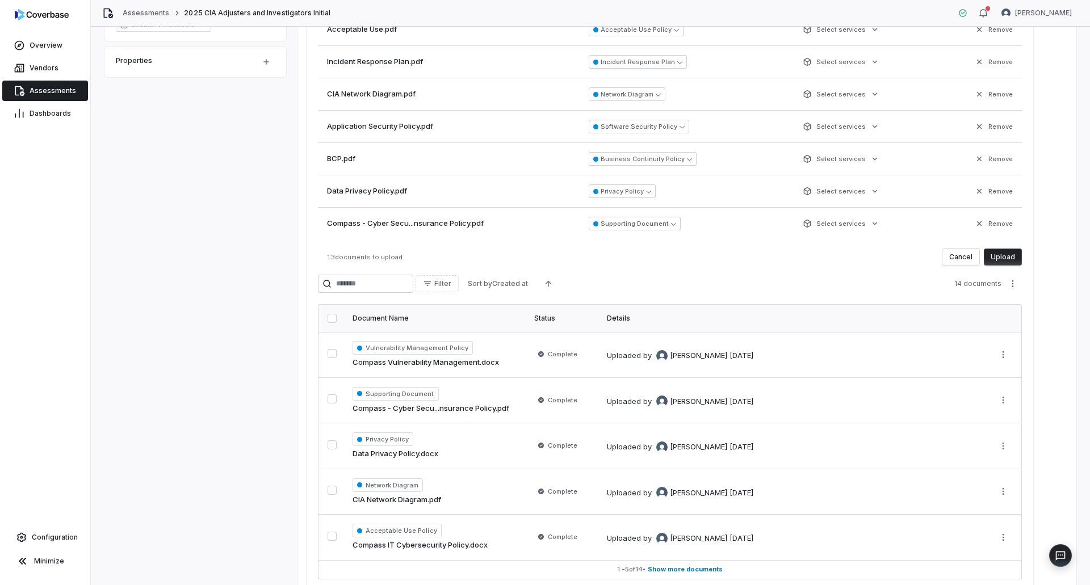
scroll to position [193, 0]
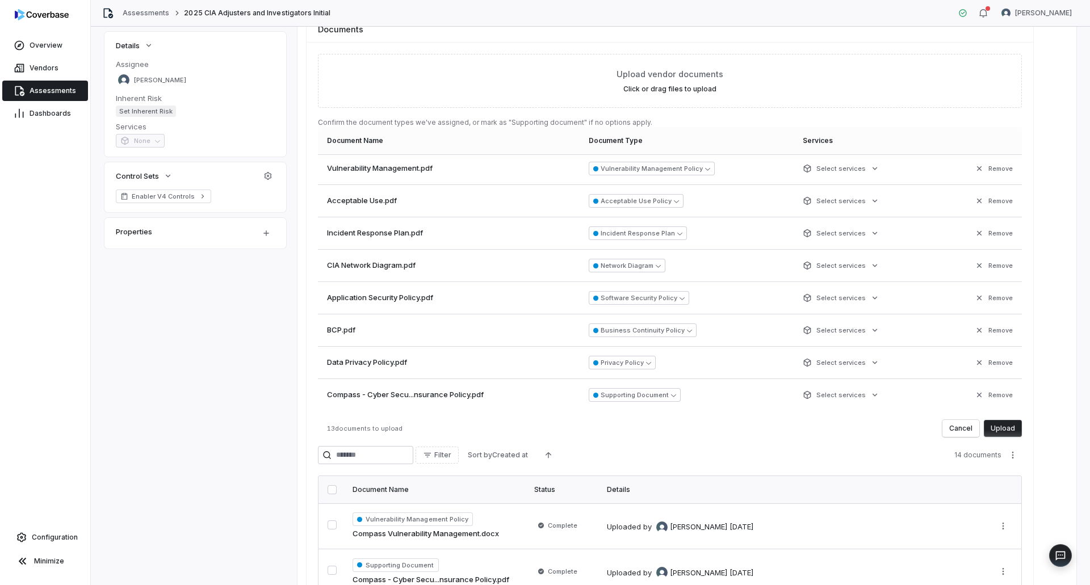
click at [543, 431] on button "Upload" at bounding box center [1002, 428] width 38 height 17
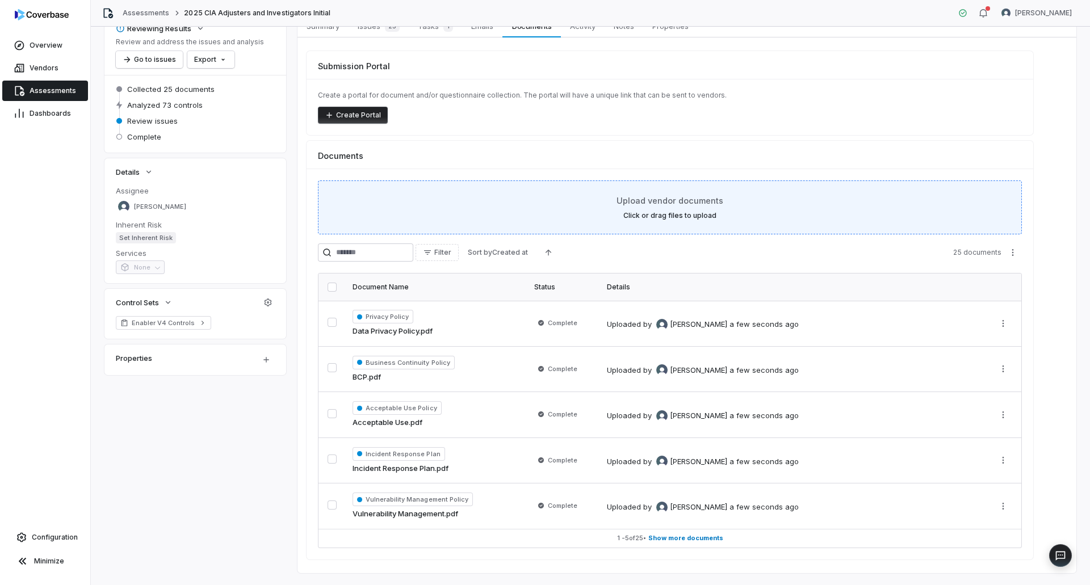
scroll to position [0, 0]
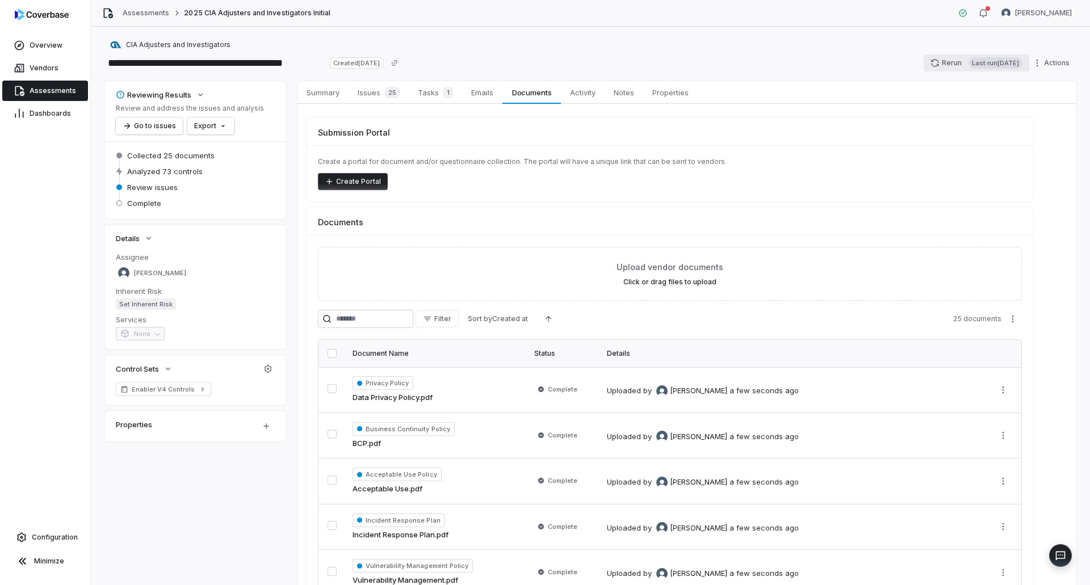
click at [543, 63] on button "Rerun Last run [DATE]" at bounding box center [976, 62] width 106 height 17
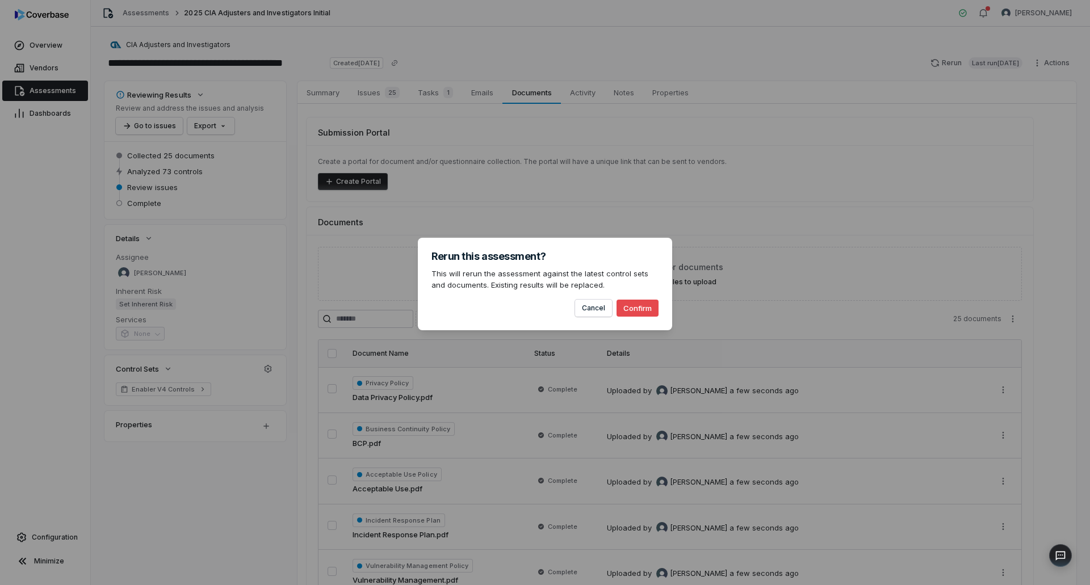
click at [543, 306] on button "Confirm" at bounding box center [637, 308] width 42 height 17
